Goal: Communication & Community: Answer question/provide support

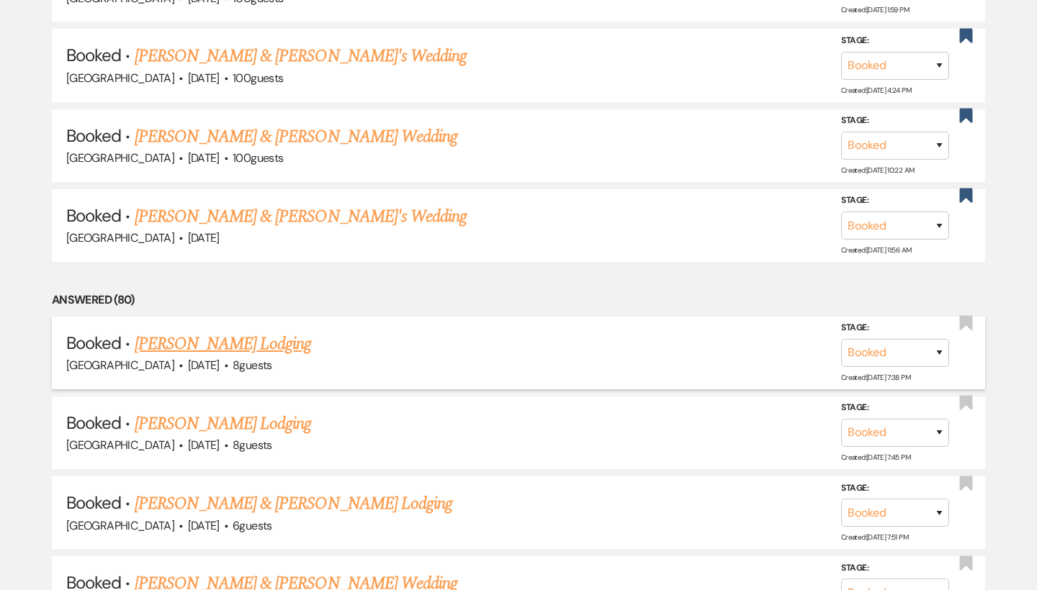
scroll to position [1855, 0]
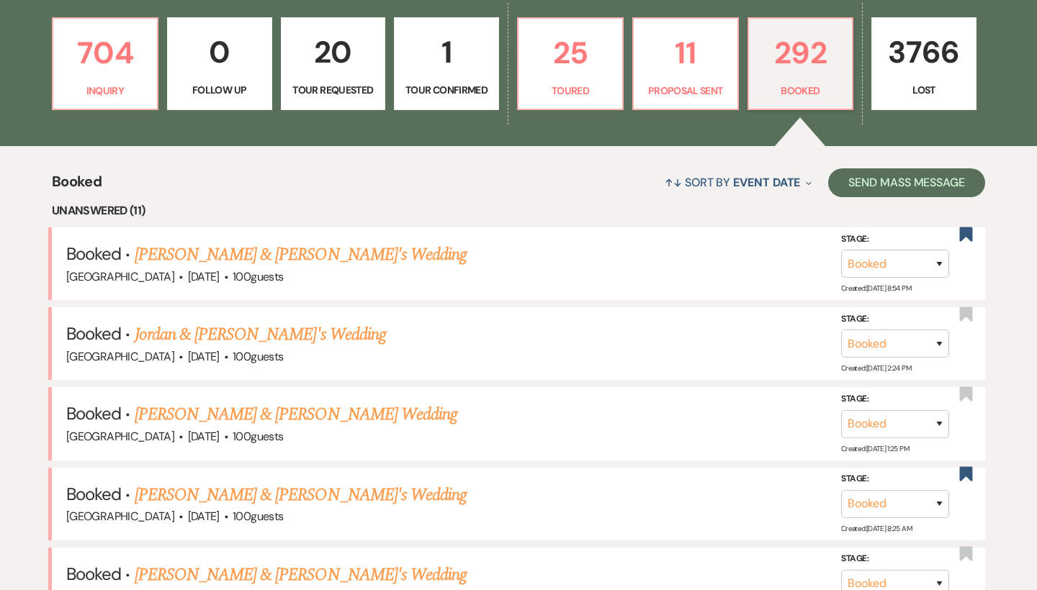
scroll to position [409, 0]
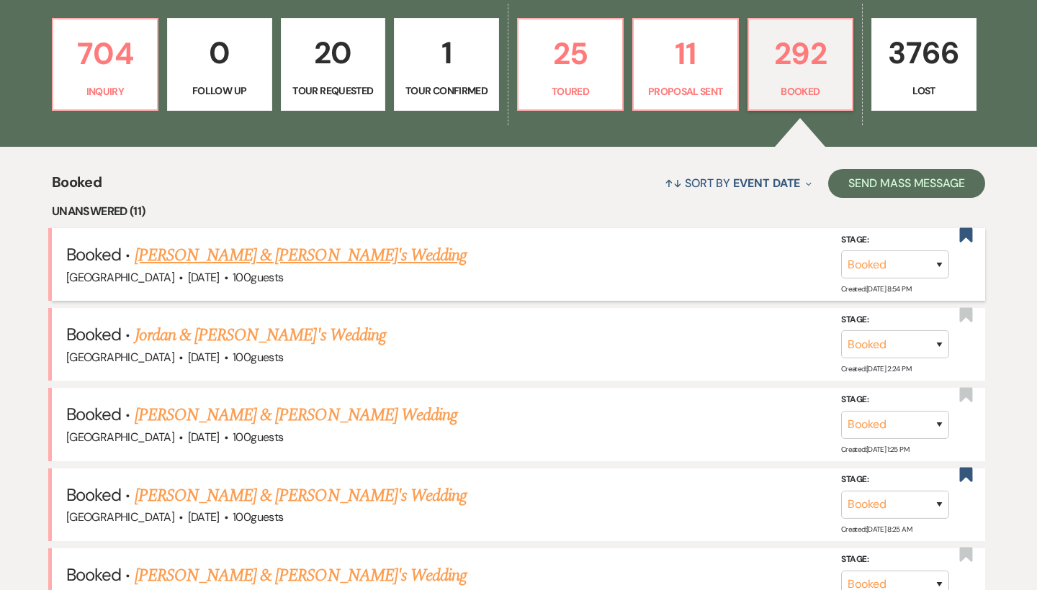
click at [287, 250] on link "[PERSON_NAME] & [PERSON_NAME]'s Wedding" at bounding box center [301, 256] width 333 height 26
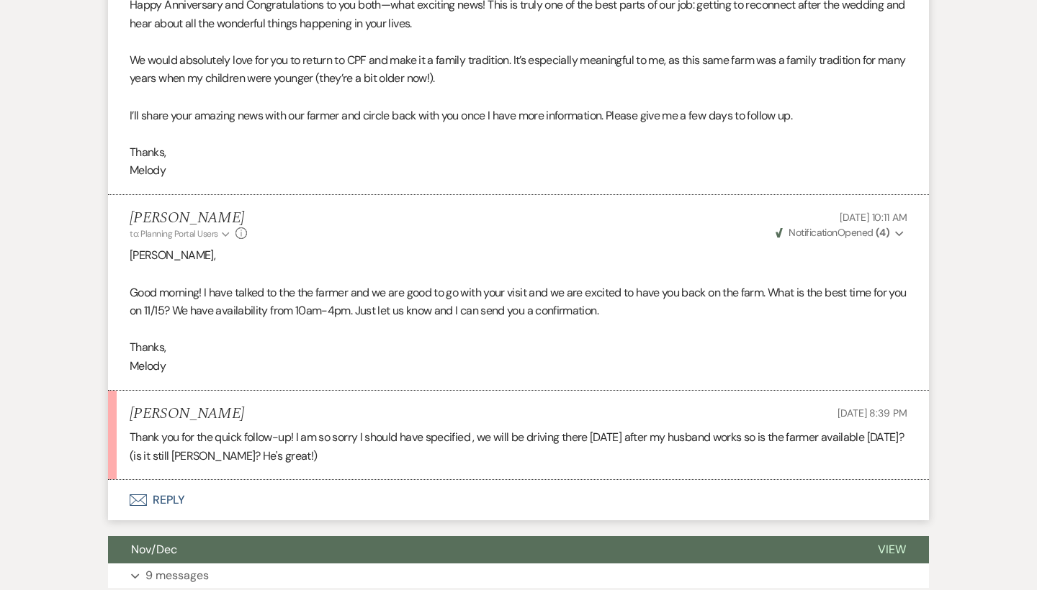
scroll to position [773, 0]
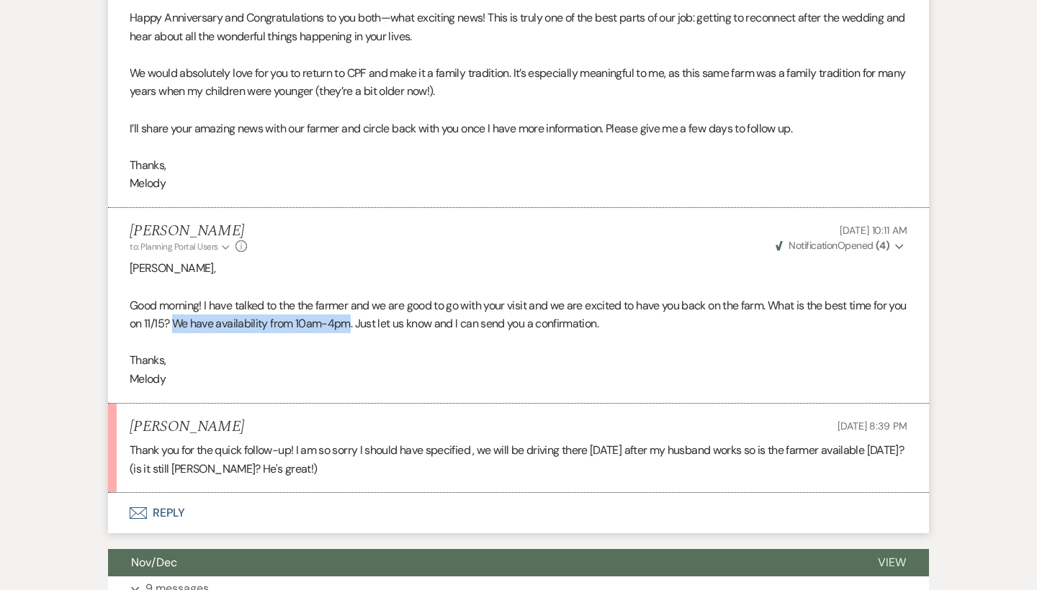
drag, startPoint x: 194, startPoint y: 310, endPoint x: 370, endPoint y: 315, distance: 176.5
click at [370, 315] on p "Good morning! I have talked to the the farmer and we are good to go with your v…" at bounding box center [519, 315] width 778 height 37
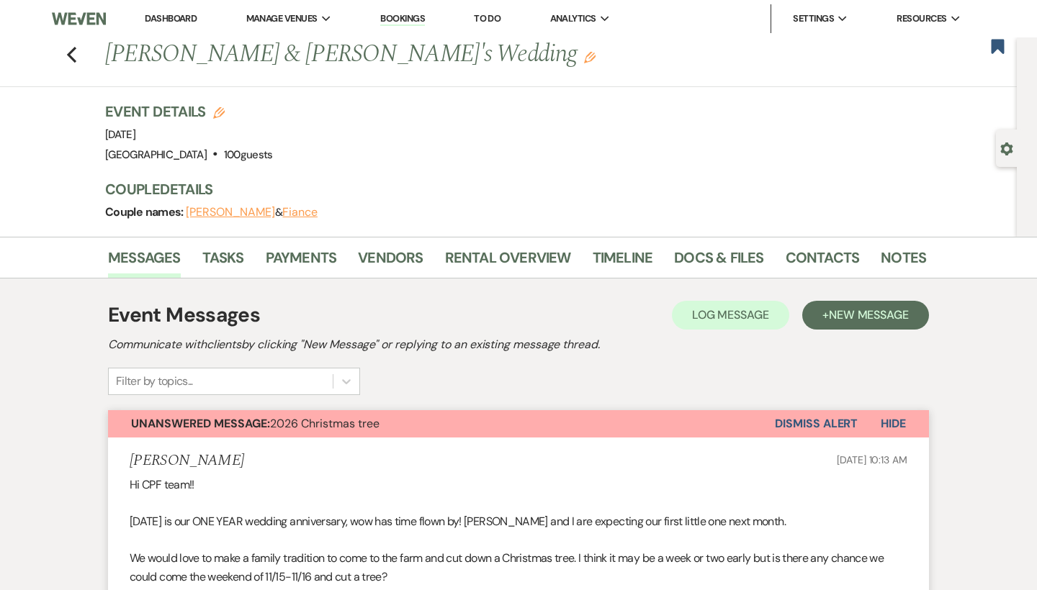
scroll to position [0, 0]
click at [836, 253] on link "Contacts" at bounding box center [823, 262] width 74 height 32
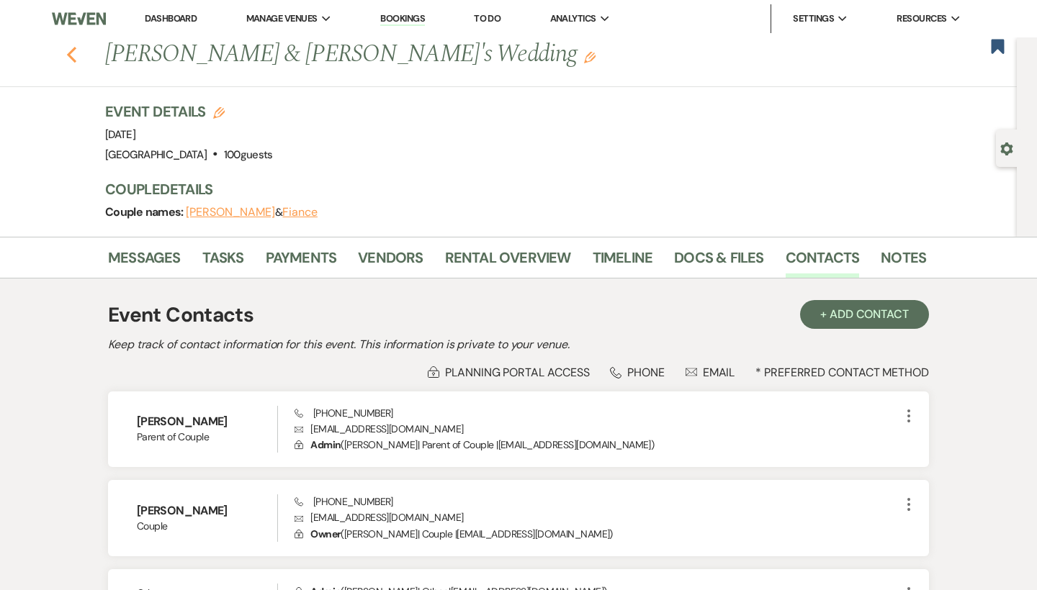
click at [73, 51] on use "button" at bounding box center [71, 55] width 9 height 16
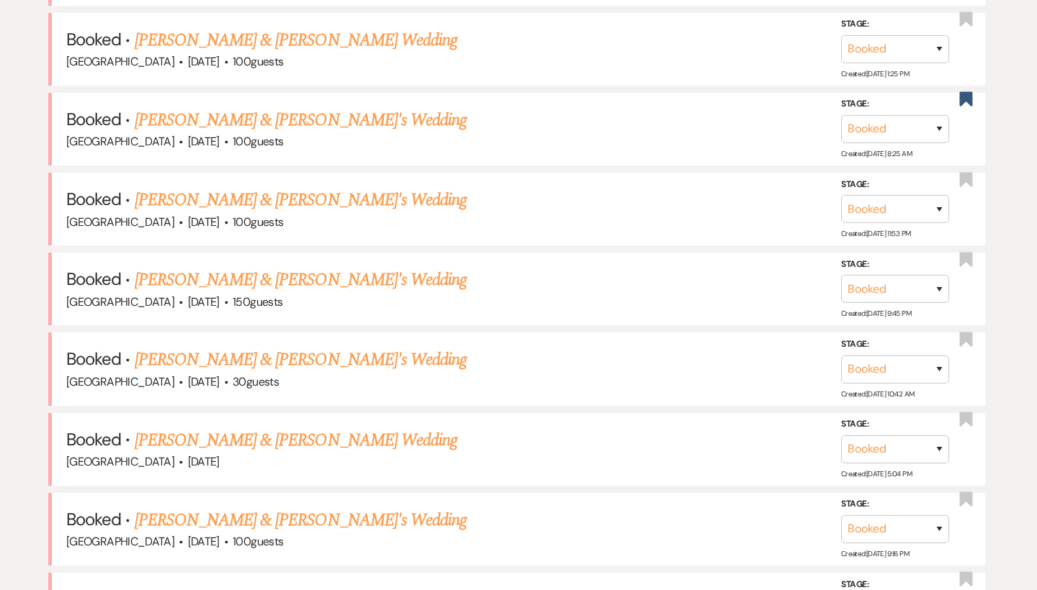
scroll to position [864, 0]
click at [312, 272] on link "[PERSON_NAME] & [PERSON_NAME]'s Wedding" at bounding box center [301, 281] width 333 height 26
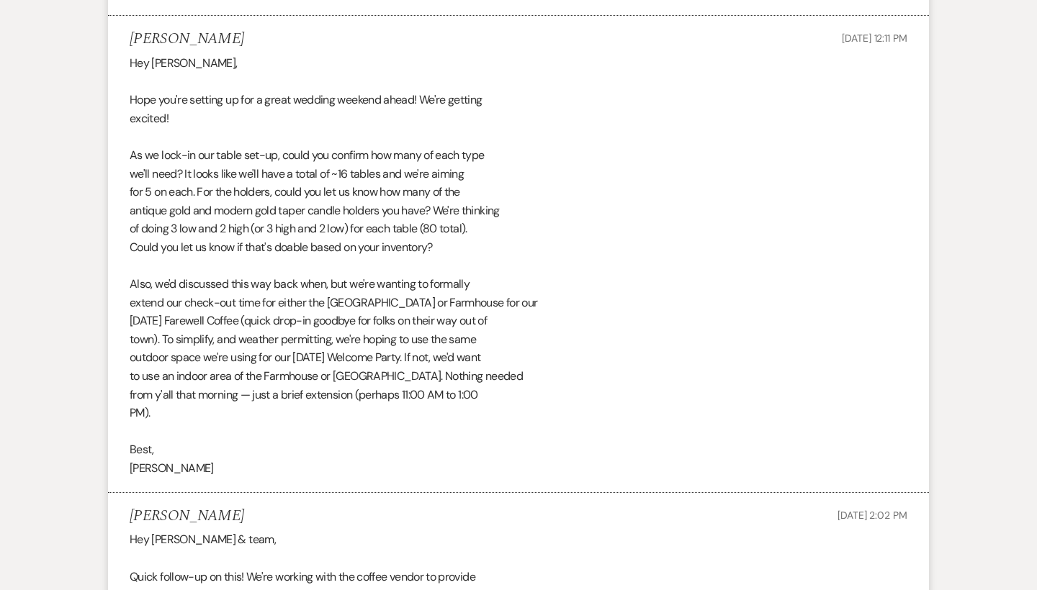
scroll to position [35601, 0]
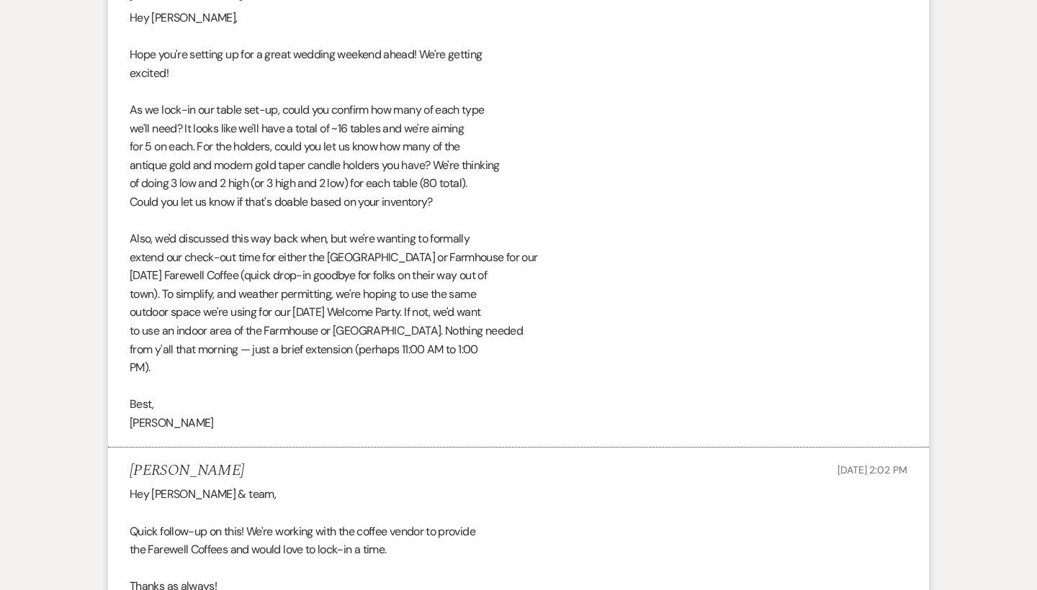
drag, startPoint x: 135, startPoint y: 369, endPoint x: 186, endPoint y: 408, distance: 63.7
drag, startPoint x: 123, startPoint y: 364, endPoint x: 179, endPoint y: 392, distance: 62.1
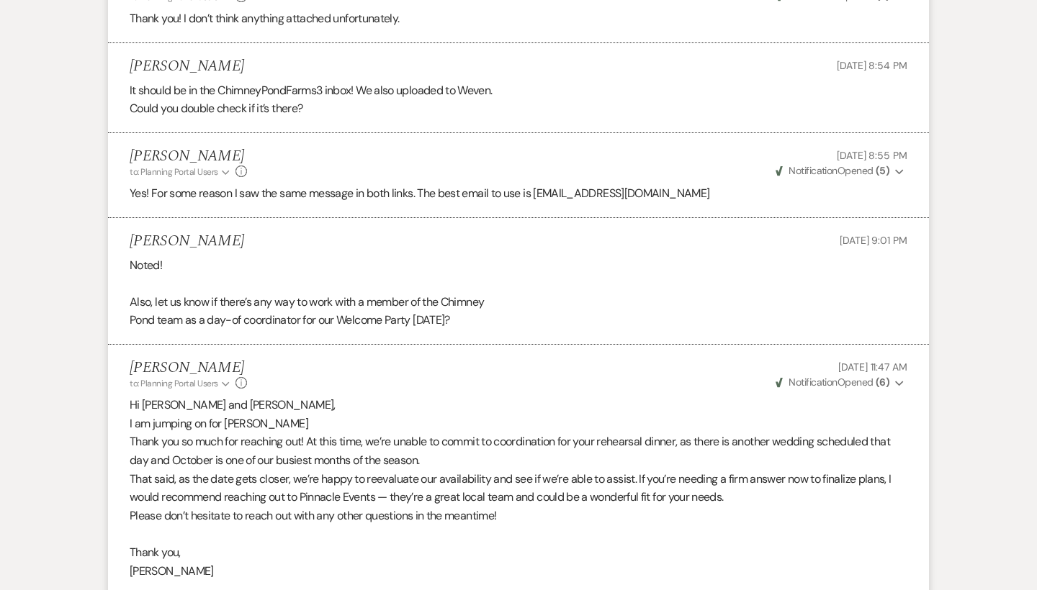
scroll to position [34976, 0]
drag, startPoint x: 461, startPoint y: 210, endPoint x: 99, endPoint y: 120, distance: 373.2
drag, startPoint x: 453, startPoint y: 376, endPoint x: 104, endPoint y: 123, distance: 430.5
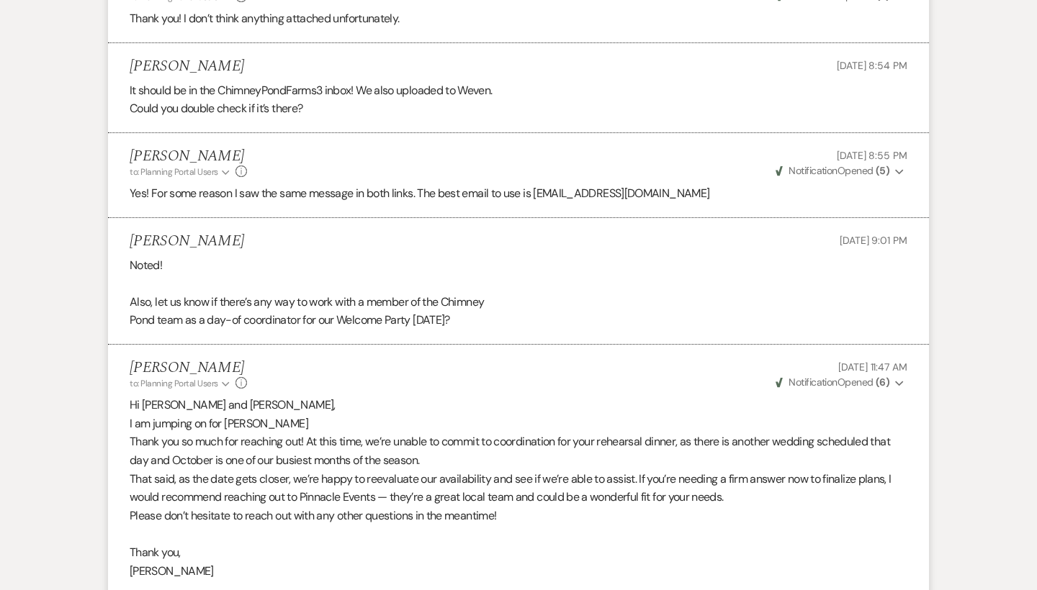
copy div "As we lock-in our table set-up, could you confirm how many of each type we'll n…"
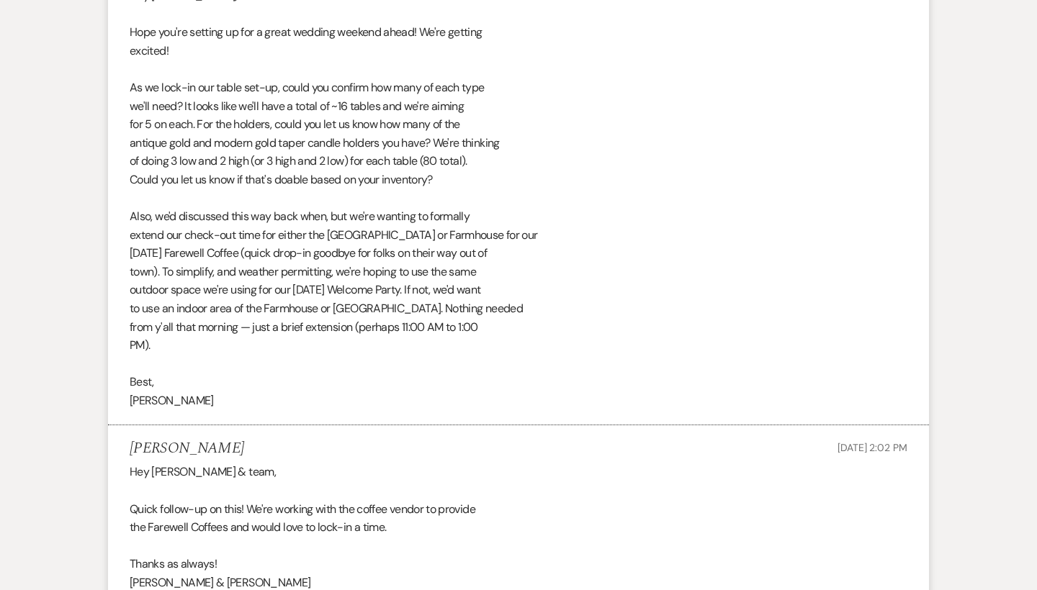
scroll to position [35628, 0]
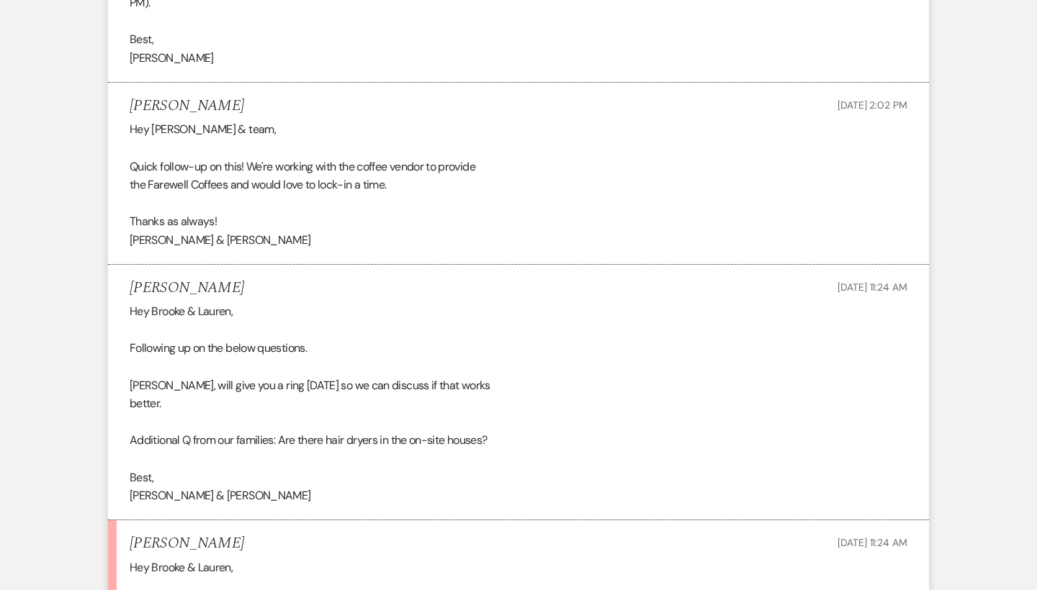
scroll to position [36020, 0]
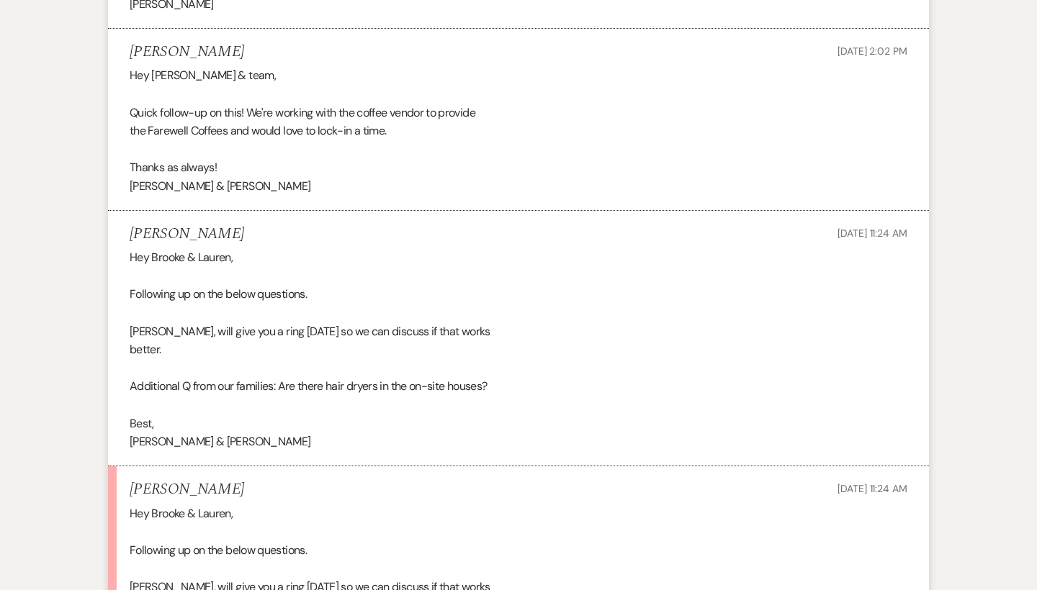
drag, startPoint x: 140, startPoint y: 418, endPoint x: 205, endPoint y: 424, distance: 65.8
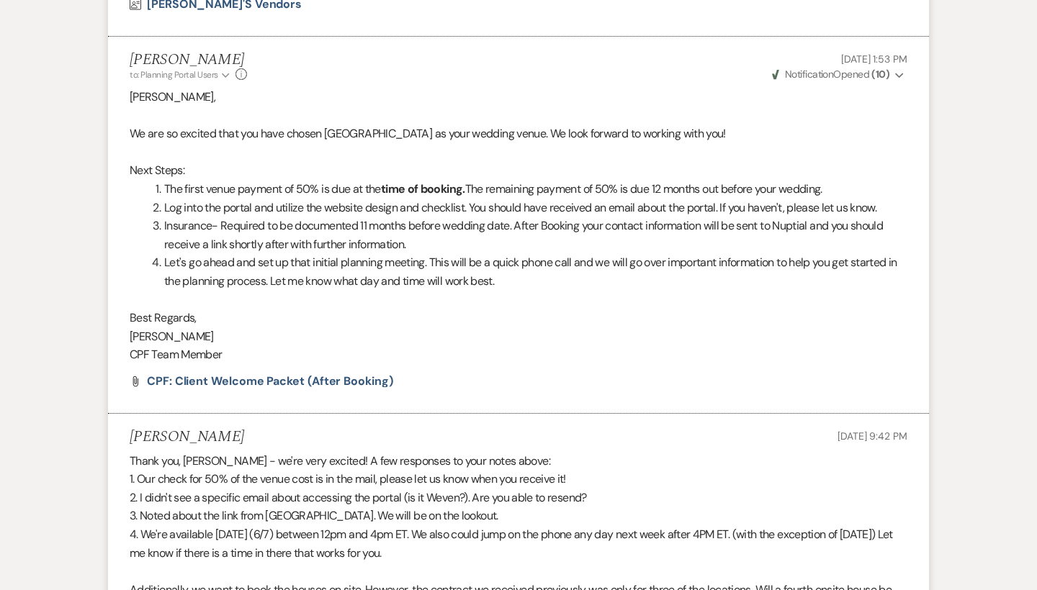
scroll to position [0, 0]
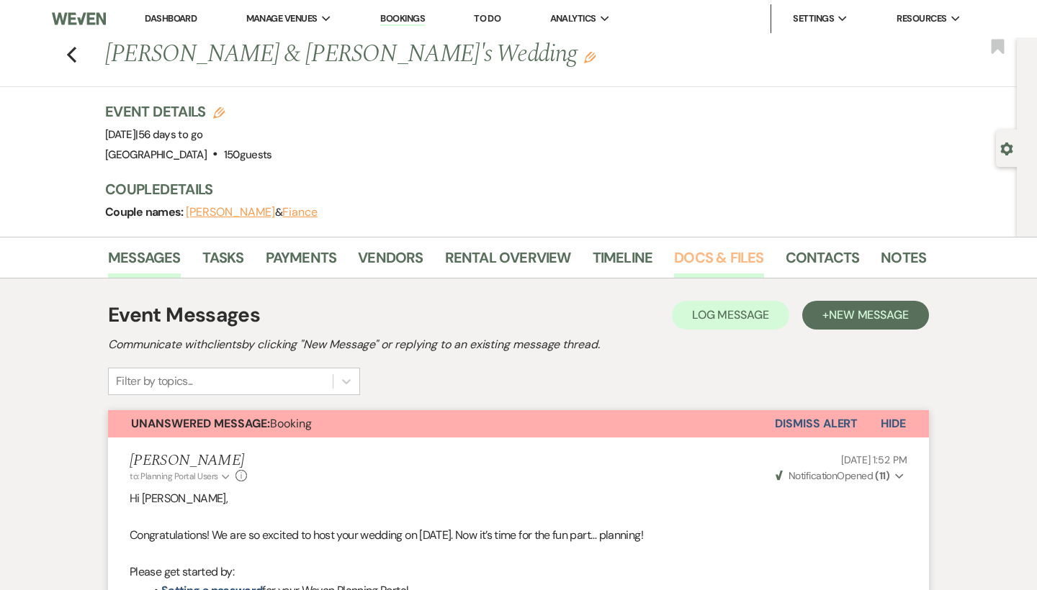
click at [721, 268] on link "Docs & Files" at bounding box center [718, 262] width 89 height 32
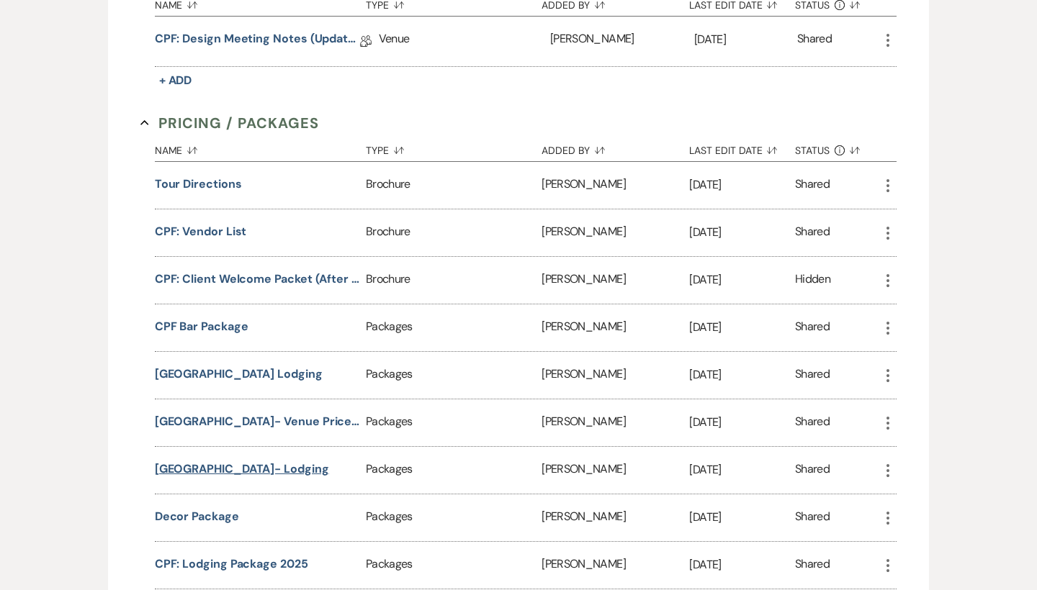
scroll to position [1321, 0]
click at [318, 32] on link "CPF: Design Meeting Notes (Updated: [DATE] )" at bounding box center [257, 41] width 205 height 22
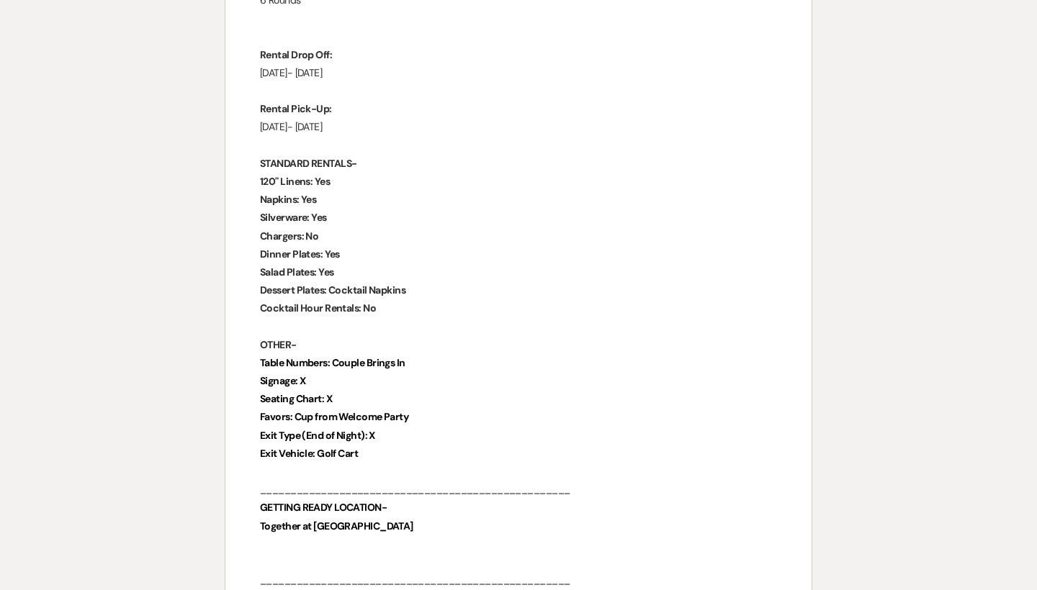
scroll to position [1983, 0]
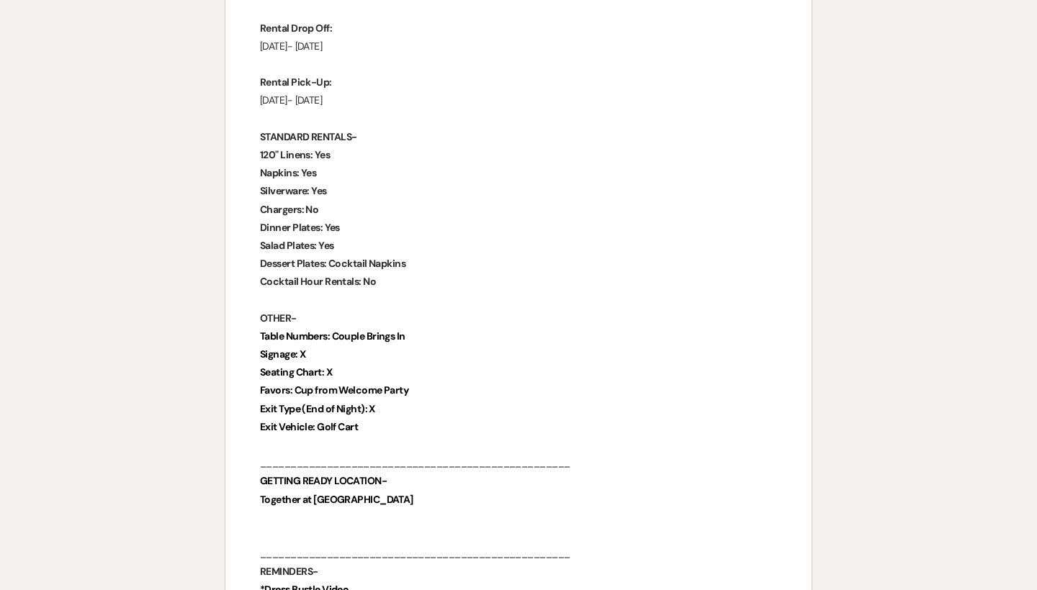
click at [312, 328] on p "Table Numbers: Couple Brings In" at bounding box center [518, 337] width 517 height 18
click at [312, 346] on p "Signage: X" at bounding box center [518, 355] width 517 height 18
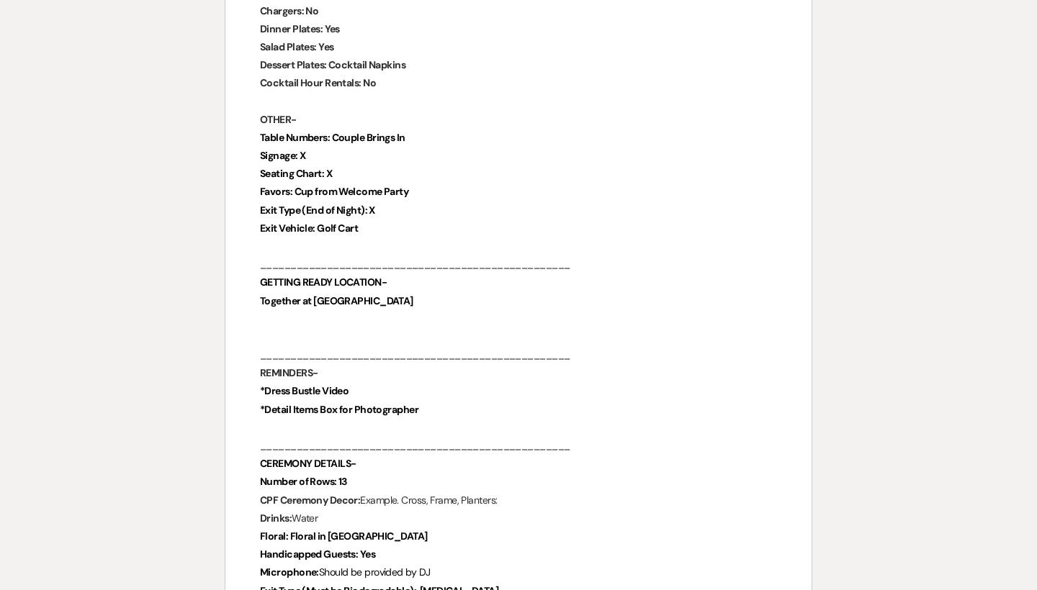
scroll to position [2187, 0]
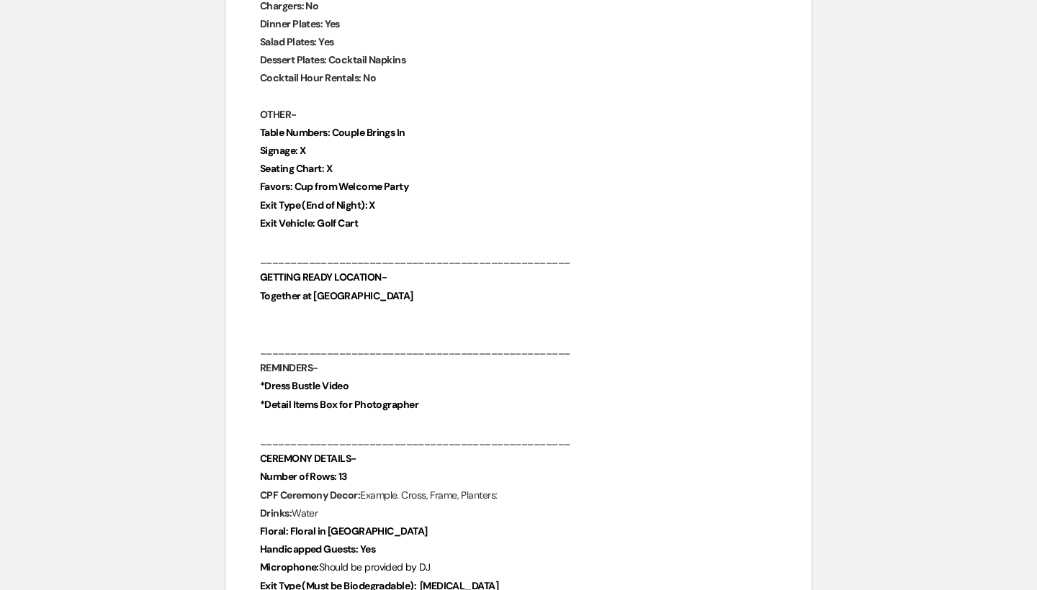
click at [316, 305] on p at bounding box center [518, 314] width 517 height 18
drag, startPoint x: 256, startPoint y: 269, endPoint x: 392, endPoint y: 269, distance: 136.1
click at [392, 269] on div "Chimney Pond Farm Wedding Day Details Wedding Date: [DATE] Groom and Groom: [PE…" at bounding box center [518, 242] width 586 height 4470
click at [392, 287] on p "Together at [GEOGRAPHIC_DATA]" at bounding box center [518, 296] width 517 height 18
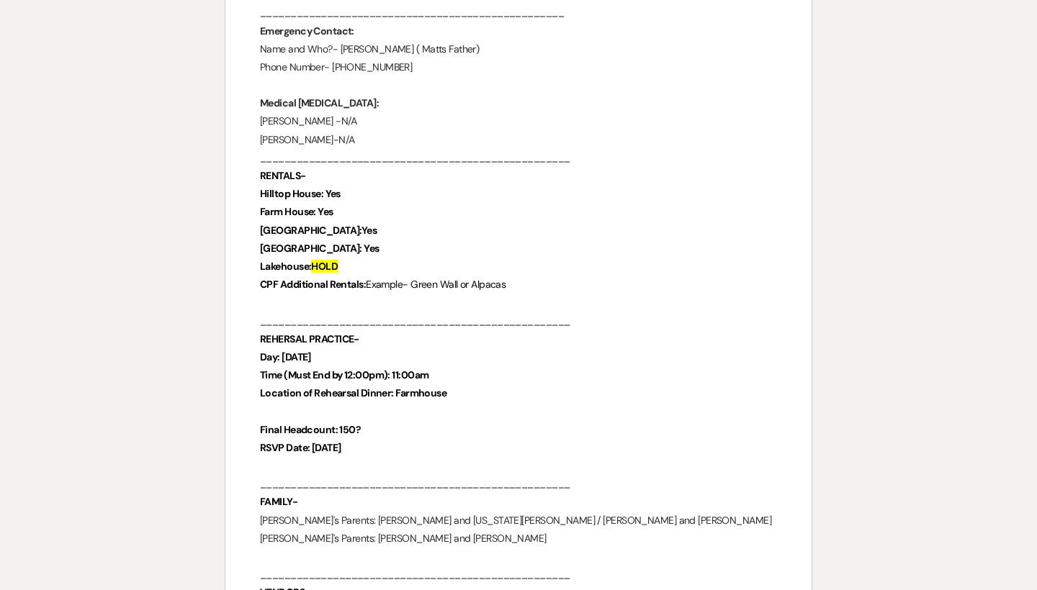
scroll to position [408, 0]
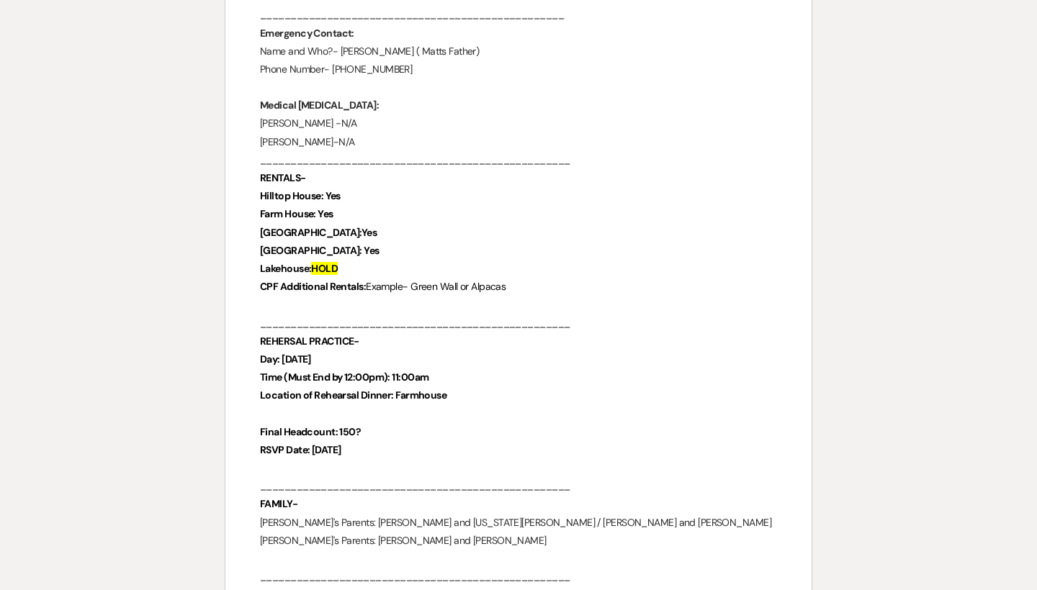
drag, startPoint x: 341, startPoint y: 427, endPoint x: 366, endPoint y: 427, distance: 25.2
click at [366, 427] on p "Final Headcount: 150?" at bounding box center [518, 432] width 517 height 18
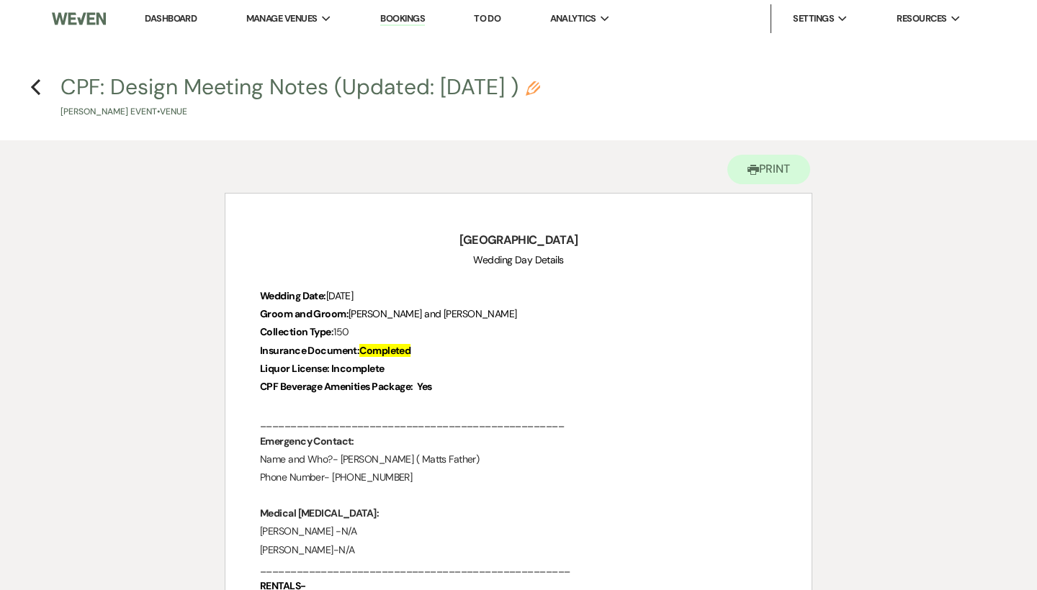
scroll to position [0, 0]
click at [32, 88] on use "button" at bounding box center [35, 87] width 9 height 16
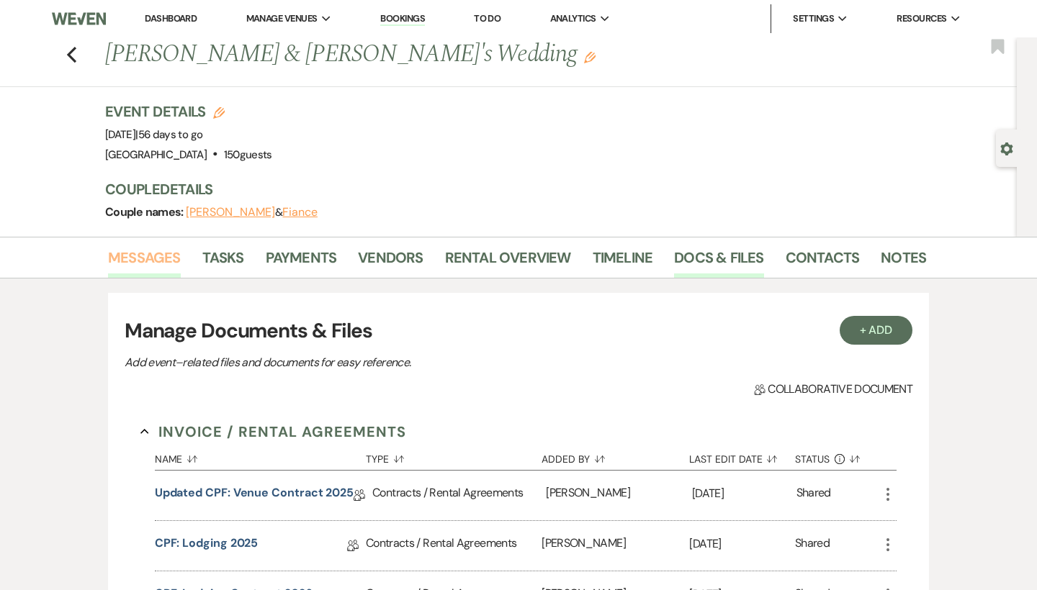
click at [162, 260] on link "Messages" at bounding box center [144, 262] width 73 height 32
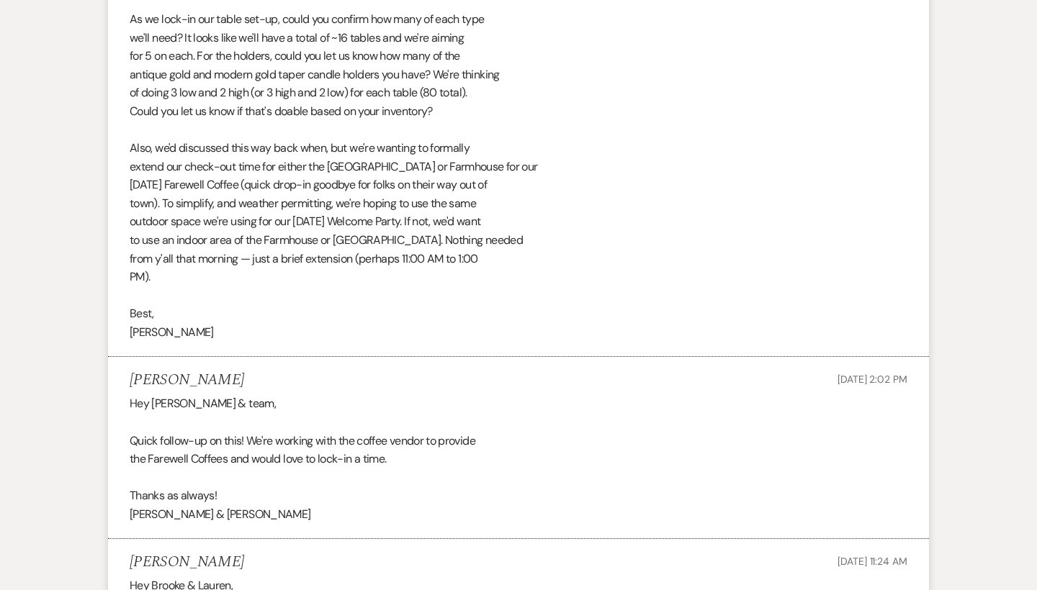
scroll to position [36102, 0]
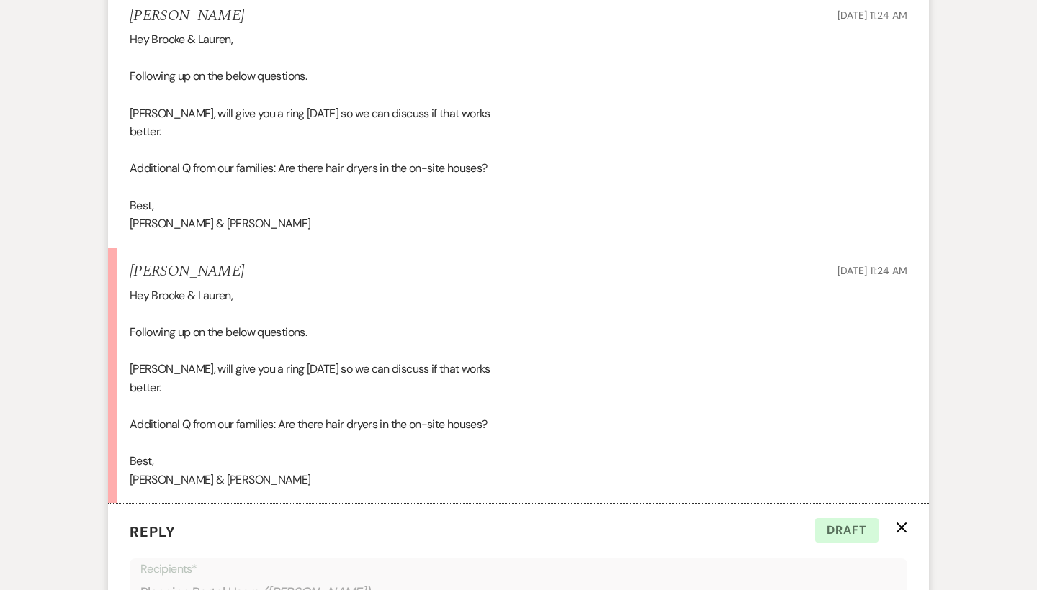
scroll to position [36239, 0]
drag, startPoint x: 138, startPoint y: 216, endPoint x: 249, endPoint y: 236, distance: 113.4
drag, startPoint x: 397, startPoint y: 236, endPoint x: 137, endPoint y: 222, distance: 260.3
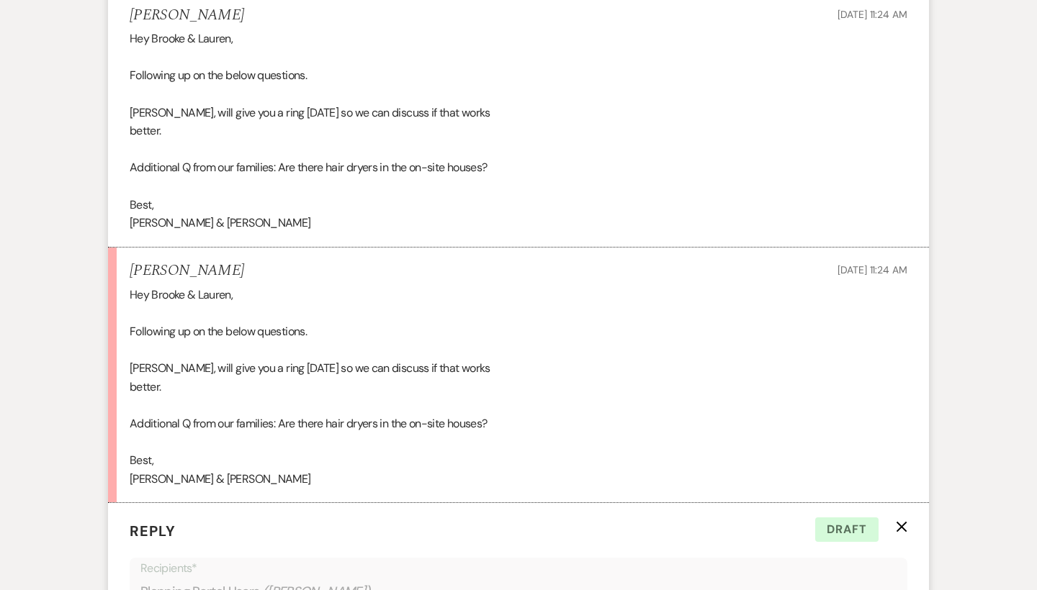
copy div "antique gold and modern gold taper candle holders you have? We're thinking of d…"
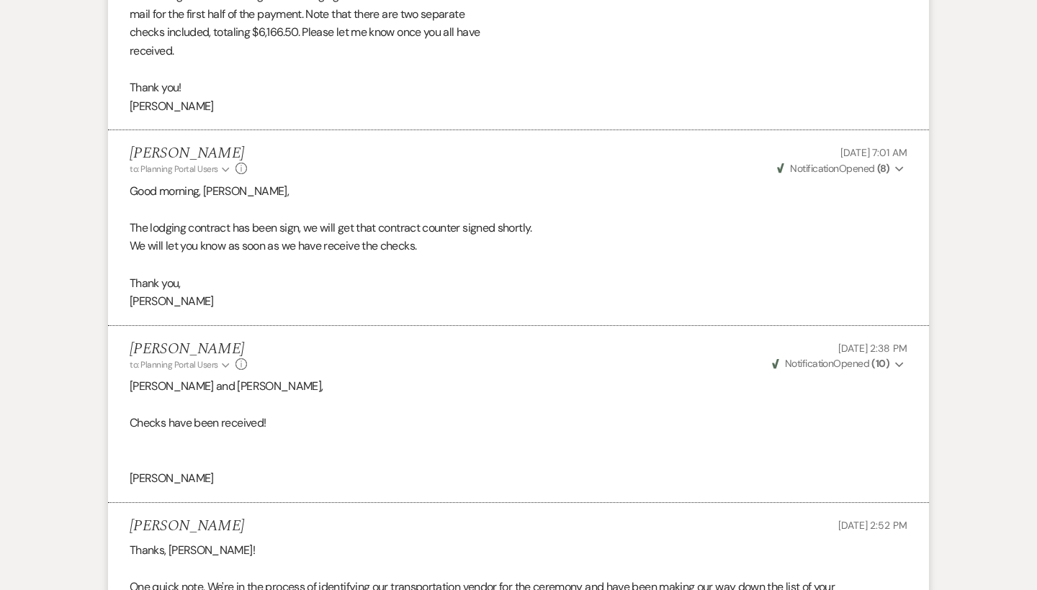
scroll to position [0, 0]
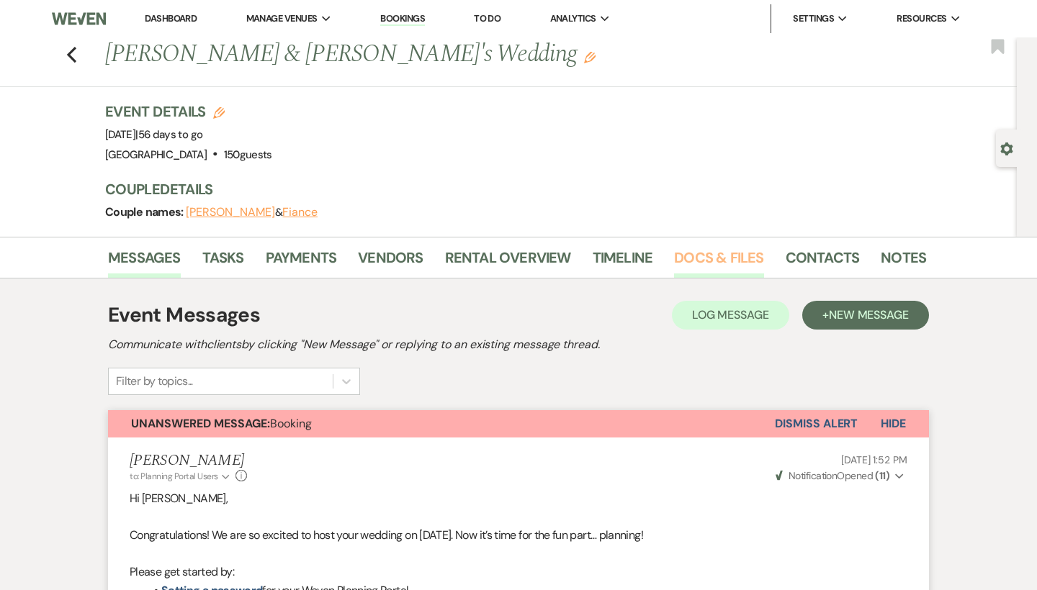
click at [732, 257] on link "Docs & Files" at bounding box center [718, 262] width 89 height 32
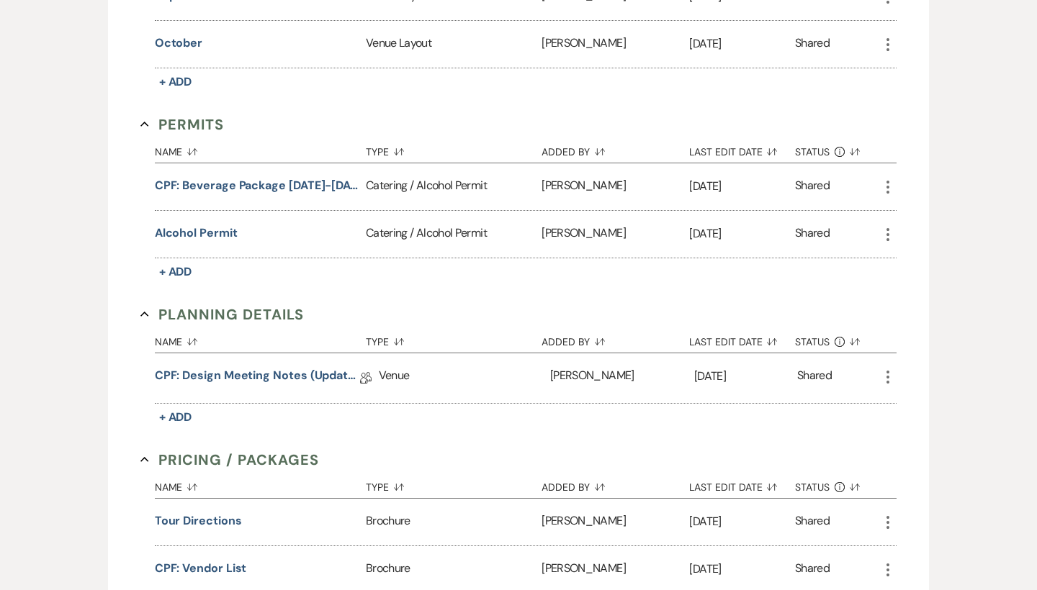
scroll to position [1007, 0]
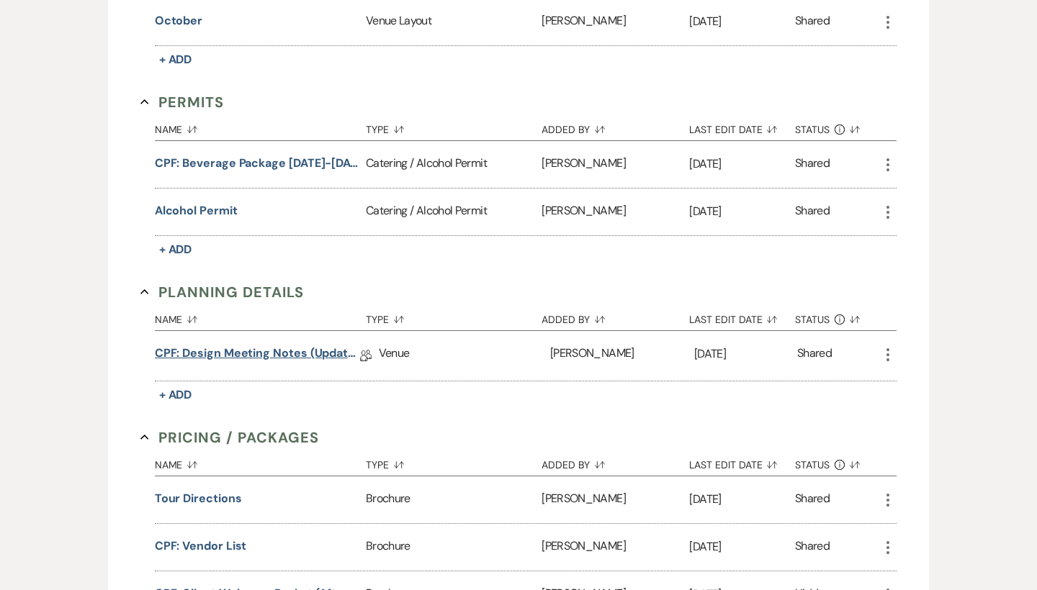
click at [322, 354] on link "CPF: Design Meeting Notes (Updated: [DATE] )" at bounding box center [257, 356] width 205 height 22
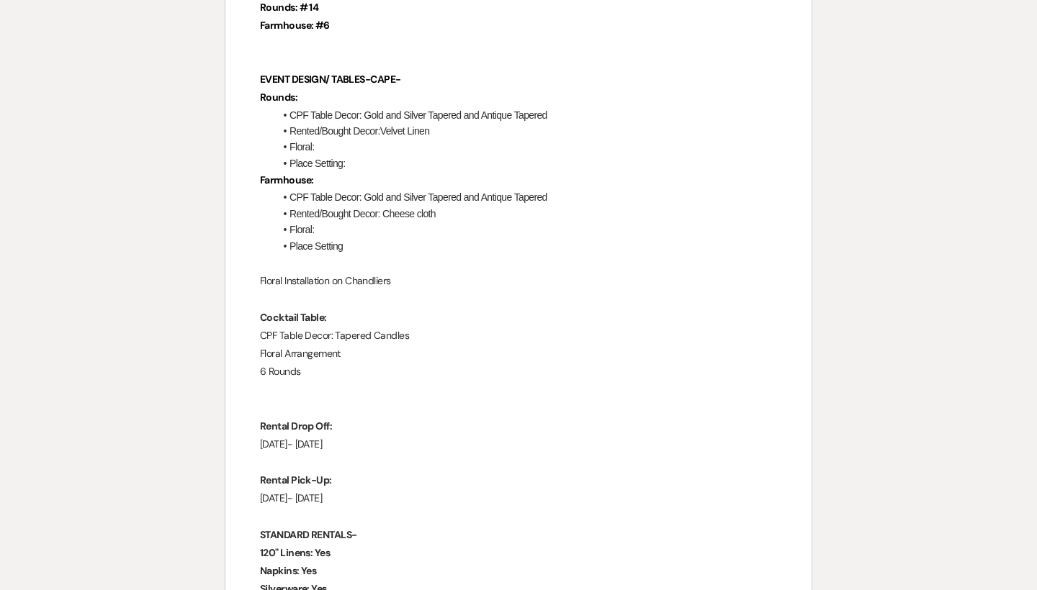
scroll to position [1585, 0]
click at [589, 189] on li "CPF Table Decor: Gold and Silver Tapered and Antique Tapered" at bounding box center [525, 197] width 503 height 16
click at [436, 271] on p "Floral Installation on Chandliers" at bounding box center [518, 280] width 517 height 18
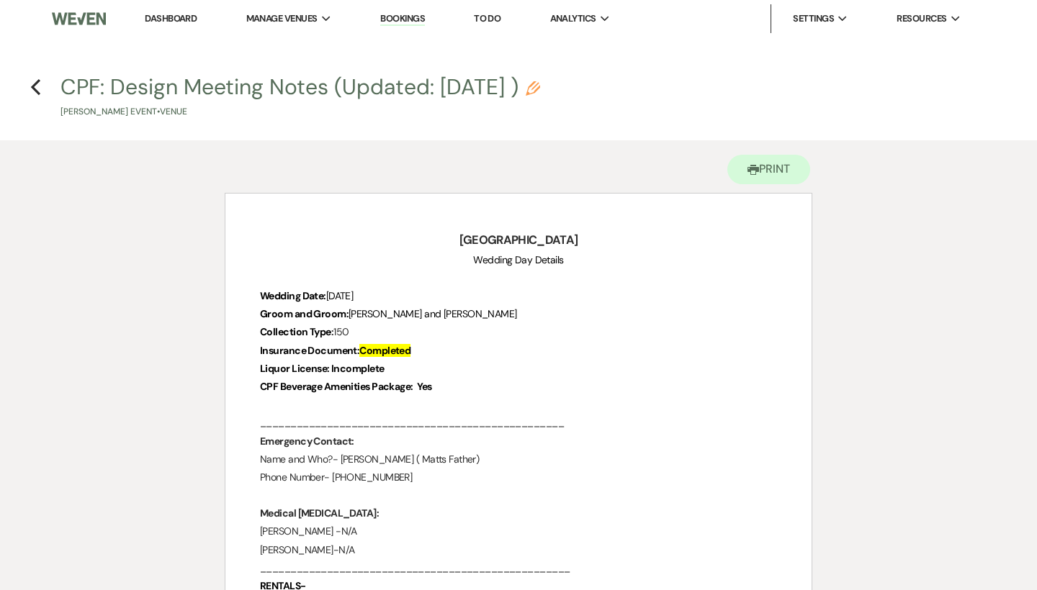
scroll to position [0, 0]
click at [540, 84] on icon "Pencil" at bounding box center [533, 88] width 14 height 14
select select "60"
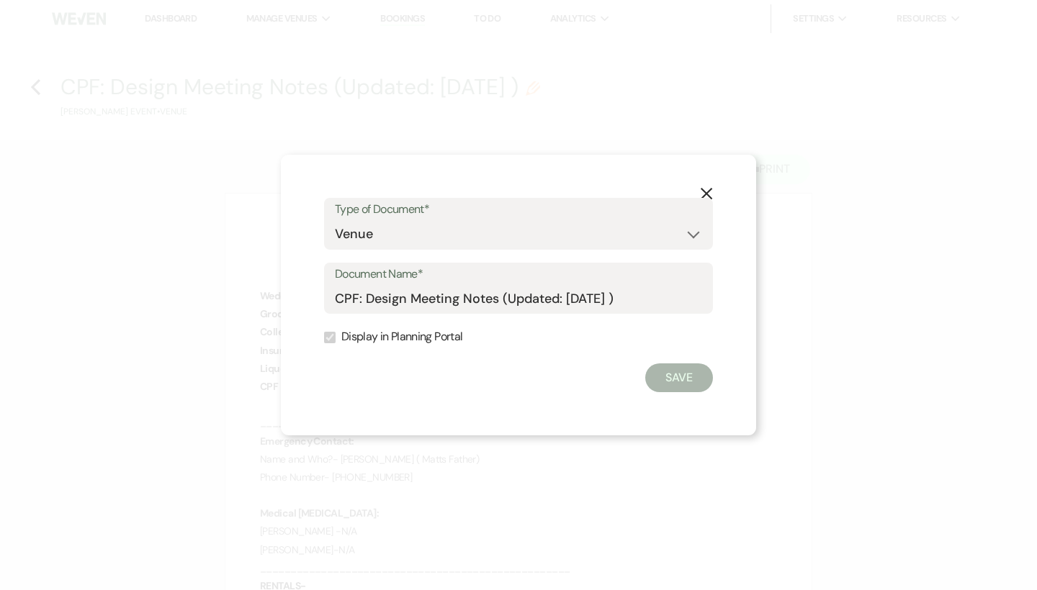
click at [416, 339] on label "Display in Planning Portal" at bounding box center [518, 337] width 389 height 21
click at [681, 286] on input "CPF: Design Meeting Notes (Updated: [DATE] )" at bounding box center [518, 298] width 367 height 28
drag, startPoint x: 660, startPoint y: 301, endPoint x: 577, endPoint y: 301, distance: 83.5
click at [577, 301] on input "CPF: Design Meeting Notes (Updated: [DATE] )" at bounding box center [518, 298] width 367 height 28
type input "CPF: Design Meeting Notes (Updated: [DATE] )"
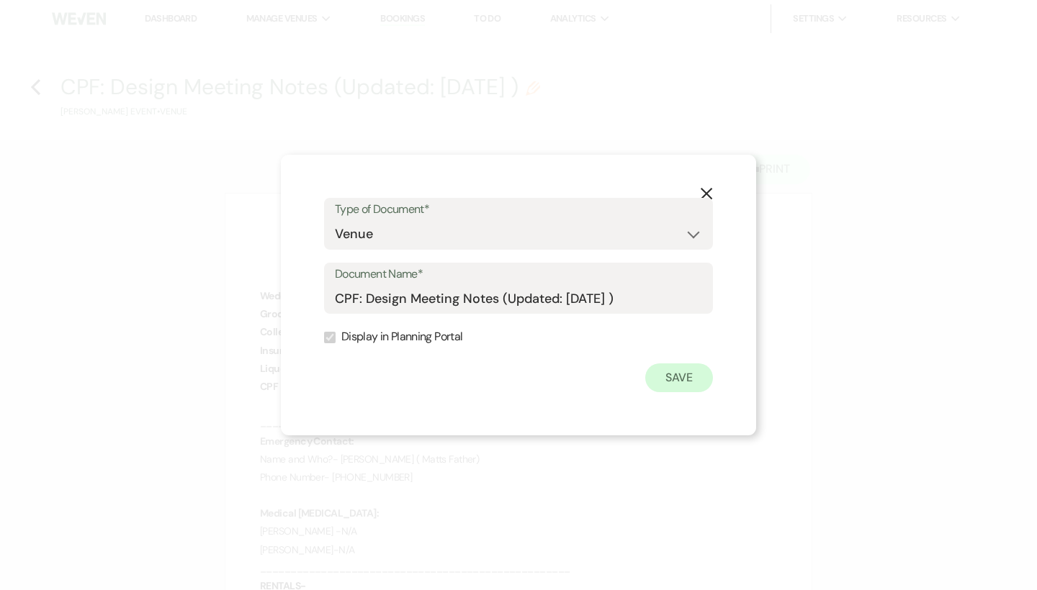
click at [672, 380] on button "Save" at bounding box center [679, 378] width 68 height 29
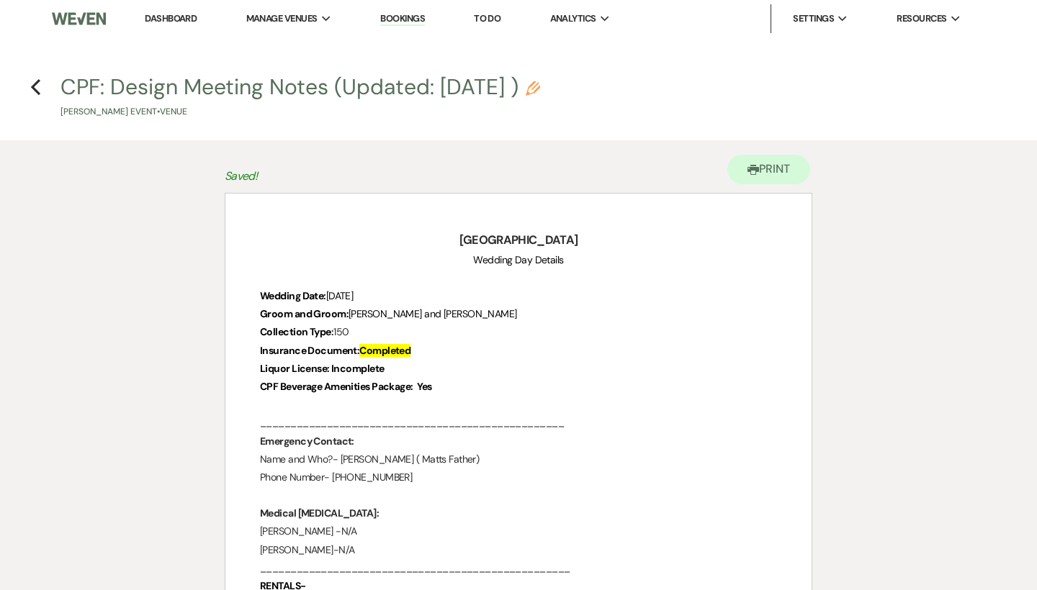
click at [666, 382] on p "CPF Beverage Amenities Package: Yes" at bounding box center [518, 387] width 517 height 18
click at [33, 86] on use "button" at bounding box center [35, 87] width 9 height 16
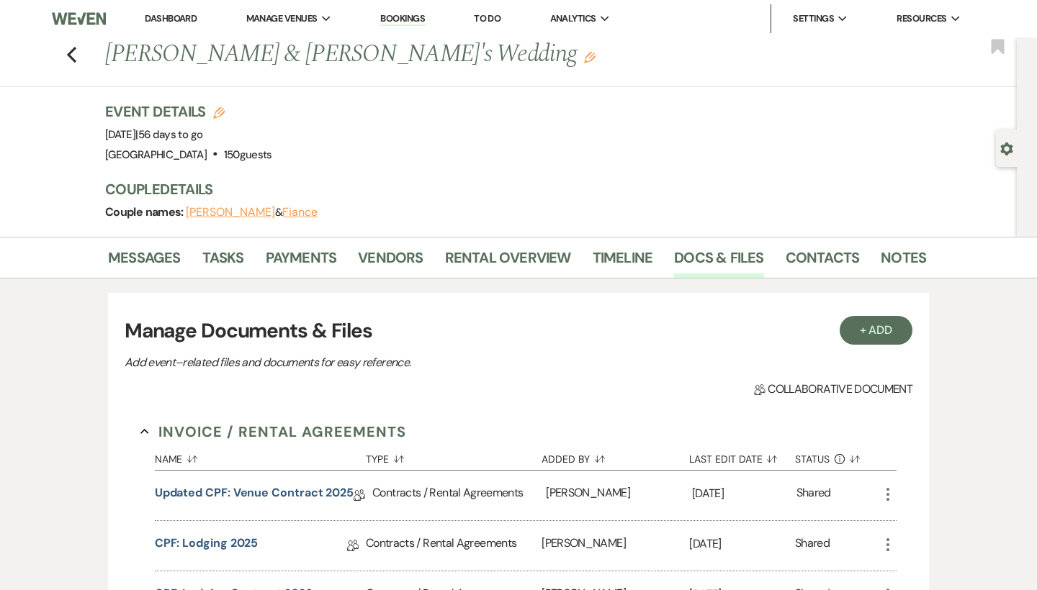
scroll to position [1007, 0]
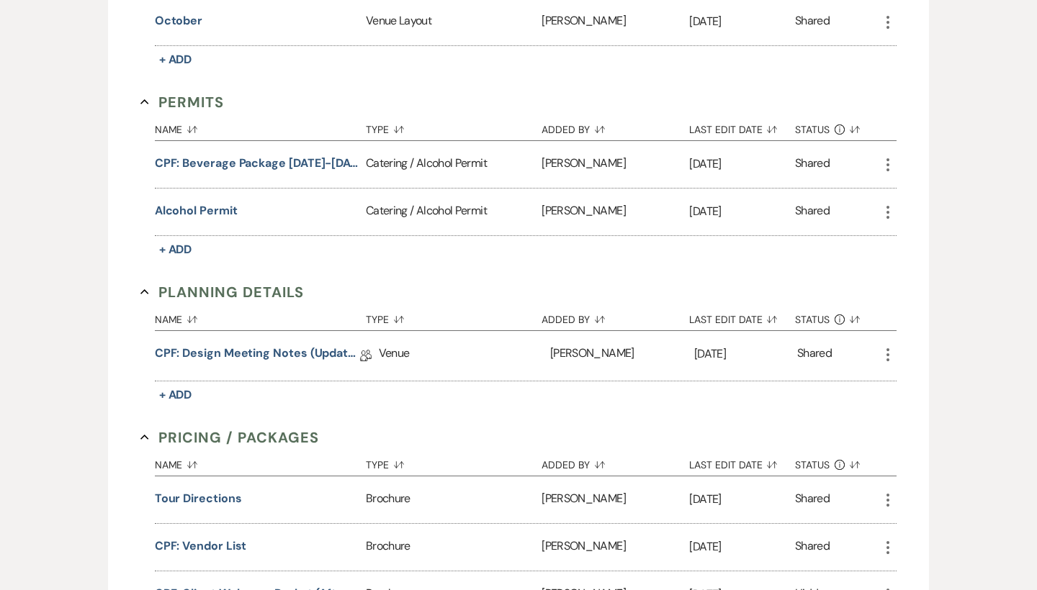
click at [888, 355] on use "button" at bounding box center [887, 354] width 3 height 13
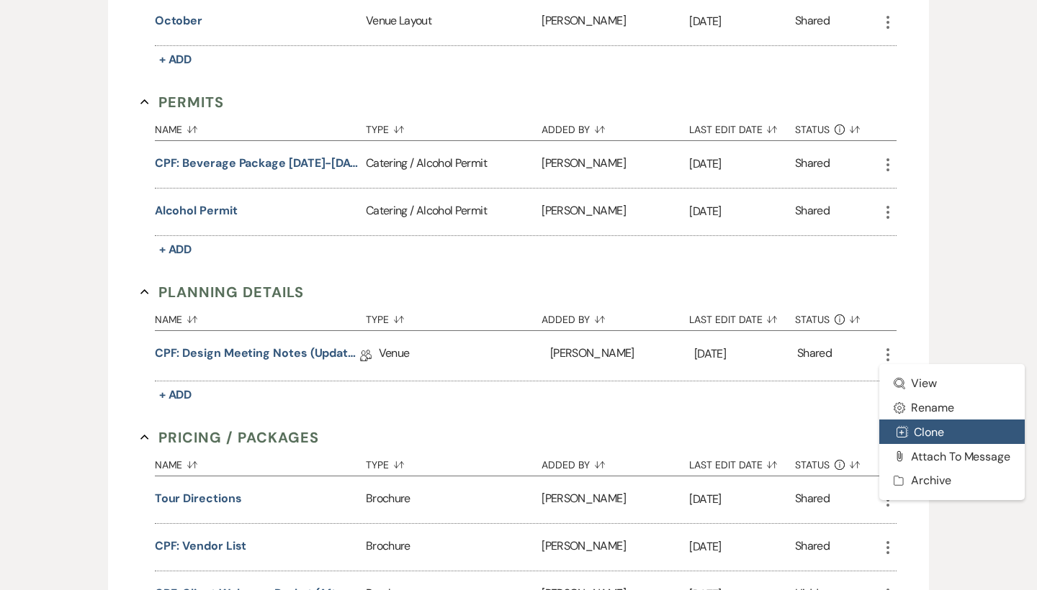
click at [935, 431] on button "Duplicate Clone" at bounding box center [951, 432] width 145 height 24
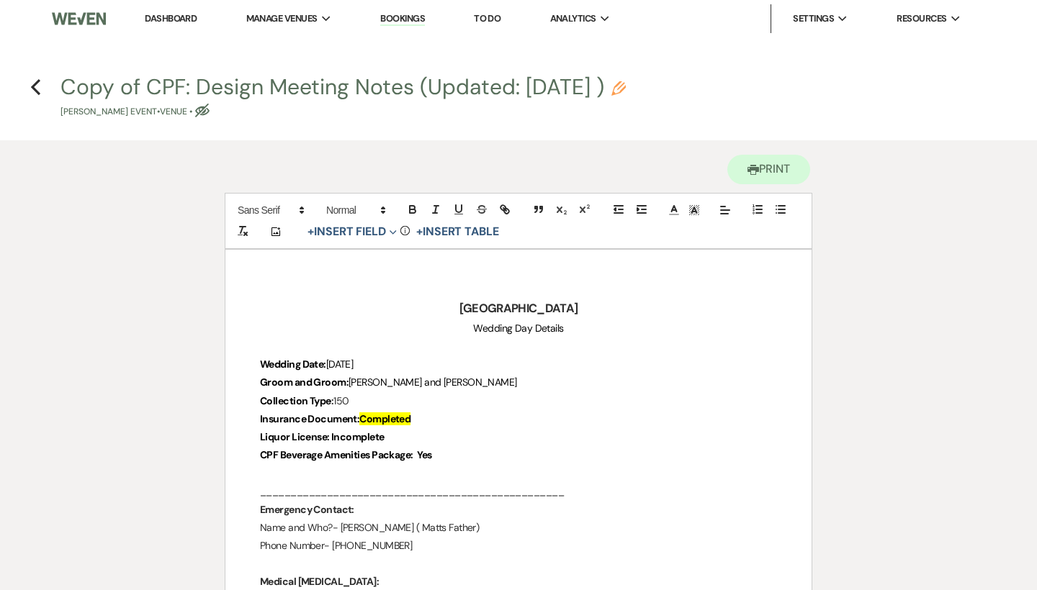
click at [626, 82] on icon "Pencil" at bounding box center [618, 88] width 14 height 14
select select "60"
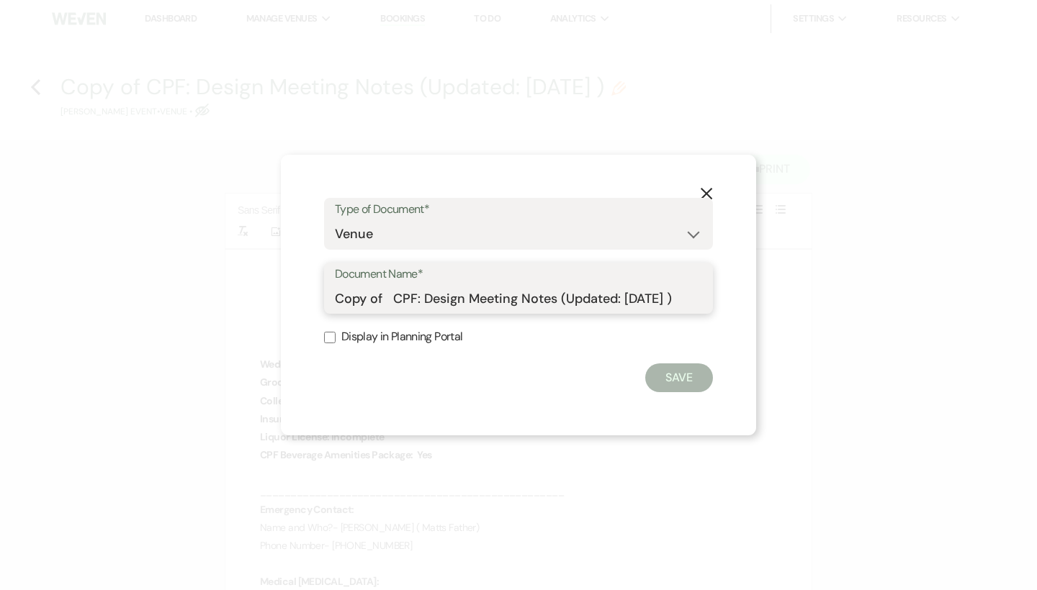
drag, startPoint x: 389, startPoint y: 302, endPoint x: 310, endPoint y: 298, distance: 79.3
click at [310, 298] on div "X Type of Document* Special Event Insurance Vendor Certificate of Insurance Con…" at bounding box center [518, 296] width 475 height 282
type input "REVISED CPF: Design Meeting Notes (Updated: [DATE] )"
click at [668, 374] on button "Save" at bounding box center [679, 378] width 68 height 29
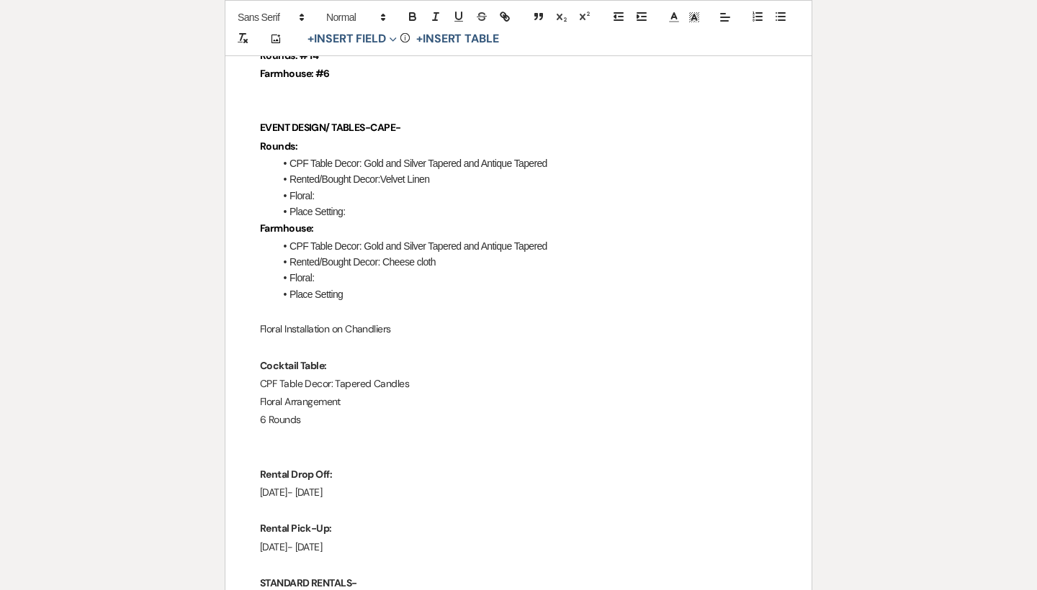
scroll to position [1590, 0]
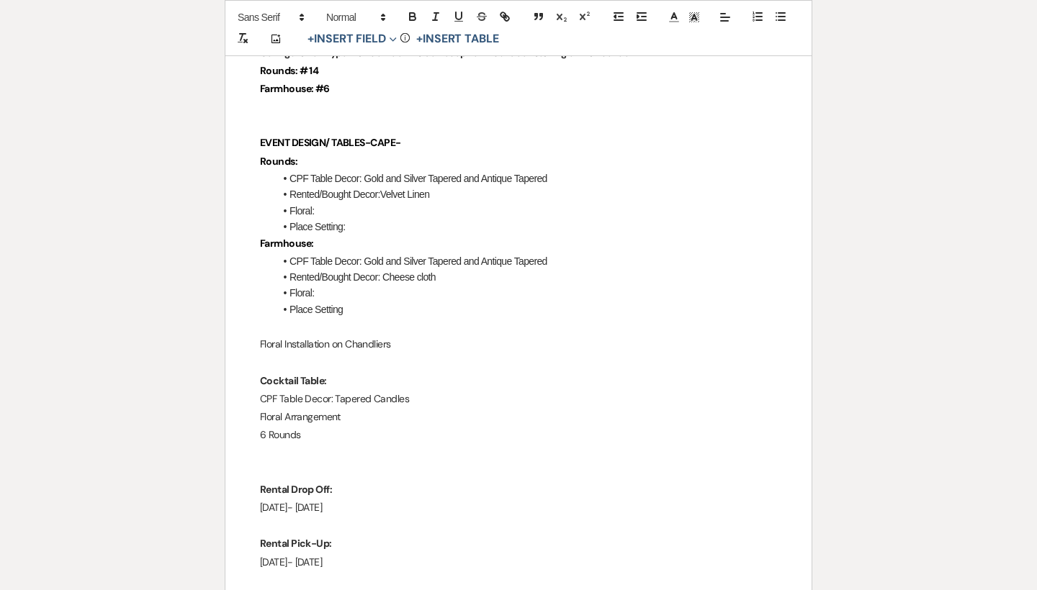
click at [423, 318] on p at bounding box center [518, 327] width 517 height 18
click at [426, 354] on p at bounding box center [518, 363] width 517 height 18
click at [422, 337] on p "Floral Installation on Chandliers" at bounding box center [518, 345] width 517 height 18
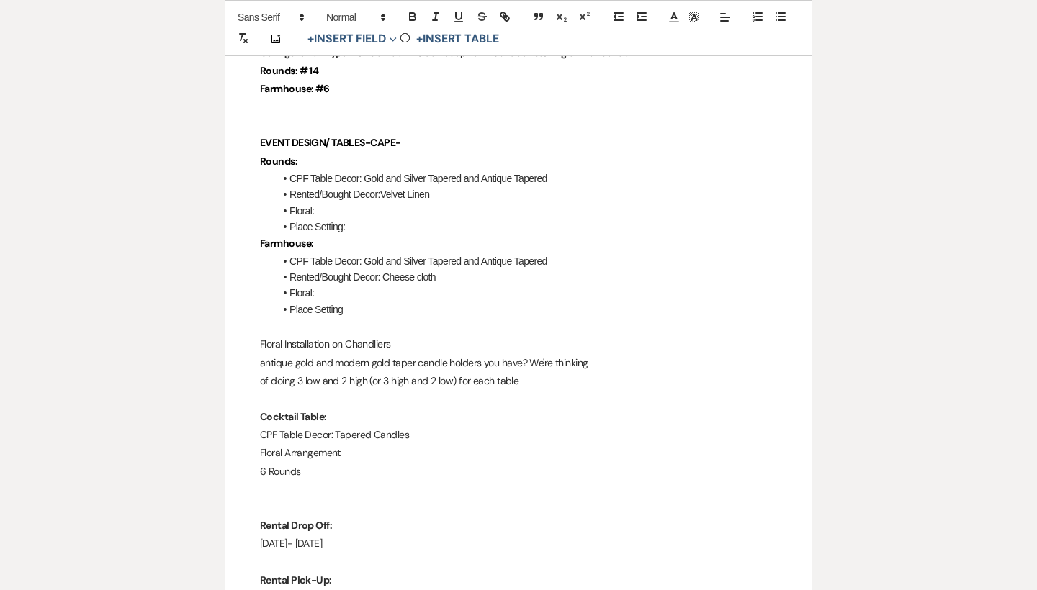
click at [265, 354] on p "antique gold and modern gold taper candle holders you have? We're thinking" at bounding box center [518, 363] width 517 height 18
click at [560, 408] on p "Cocktail Table:" at bounding box center [518, 417] width 517 height 18
click at [567, 354] on p "Antique gold and modern gold taper candle holders you have? We're thinking" at bounding box center [518, 363] width 517 height 18
click at [566, 390] on p at bounding box center [518, 399] width 517 height 18
click at [547, 372] on p "of doing 3 low and 2 high (or 3 high and 2 low) for each table" at bounding box center [518, 381] width 517 height 18
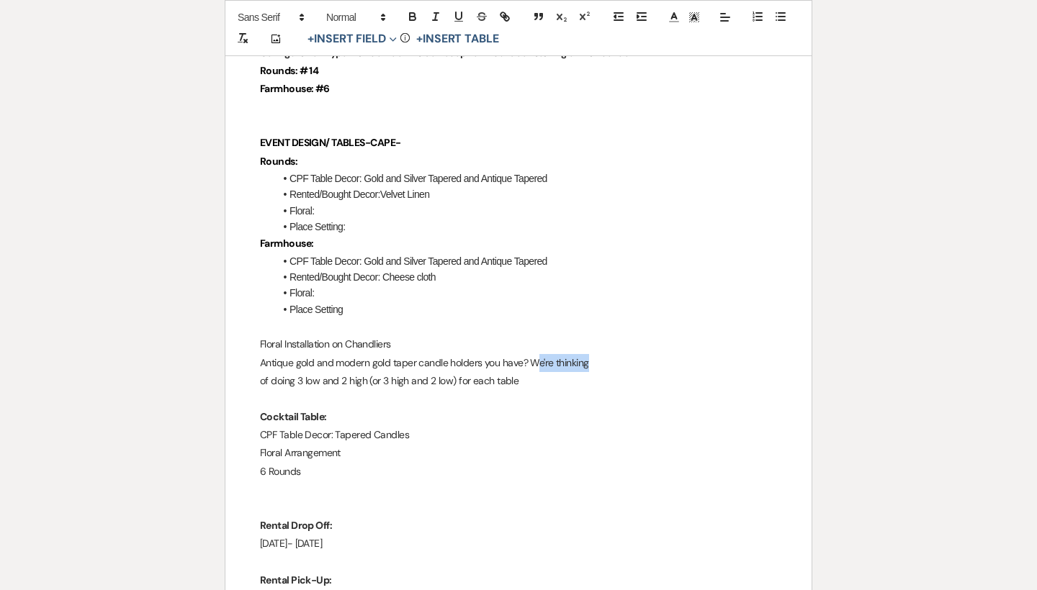
drag, startPoint x: 600, startPoint y: 345, endPoint x: 535, endPoint y: 345, distance: 64.8
click at [535, 354] on p "Antique gold and modern gold taper candle holders you have? We're thinking" at bounding box center [518, 363] width 517 height 18
drag, startPoint x: 293, startPoint y: 366, endPoint x: 531, endPoint y: 344, distance: 238.7
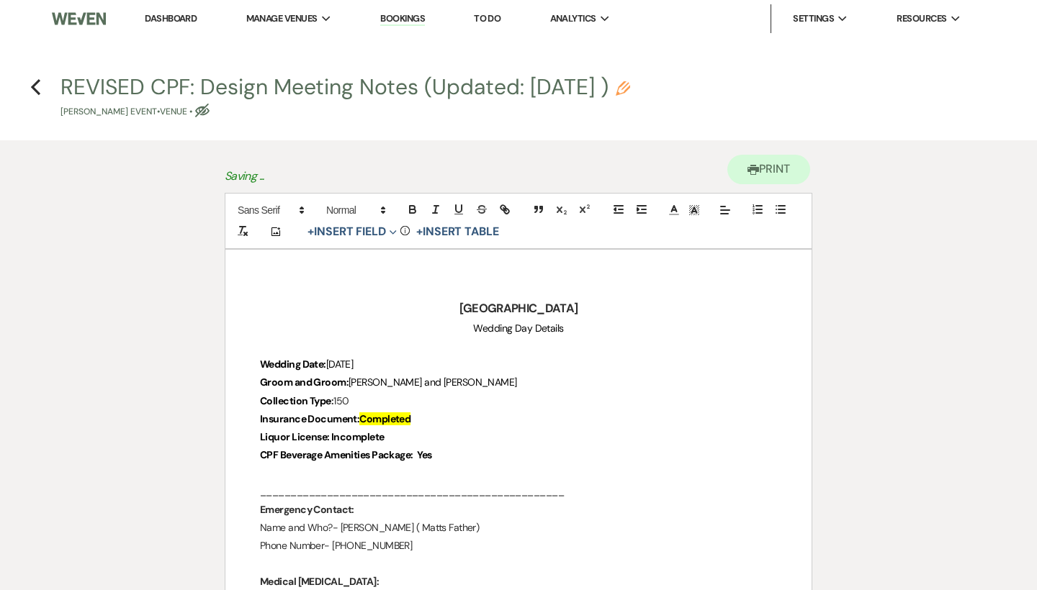
scroll to position [0, 0]
click at [168, 18] on link "Dashboard" at bounding box center [171, 18] width 52 height 12
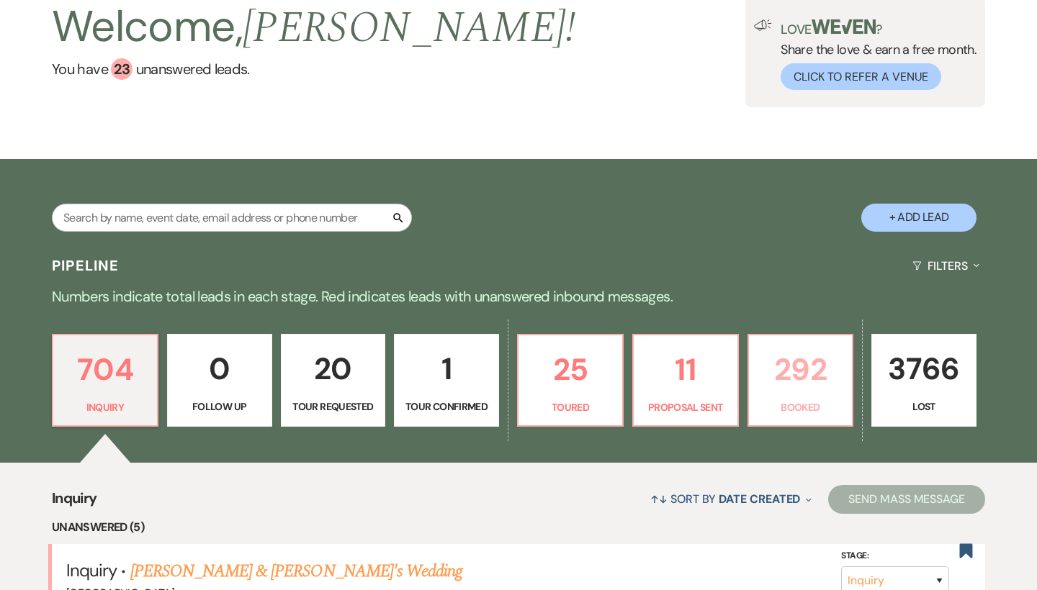
scroll to position [273, 0]
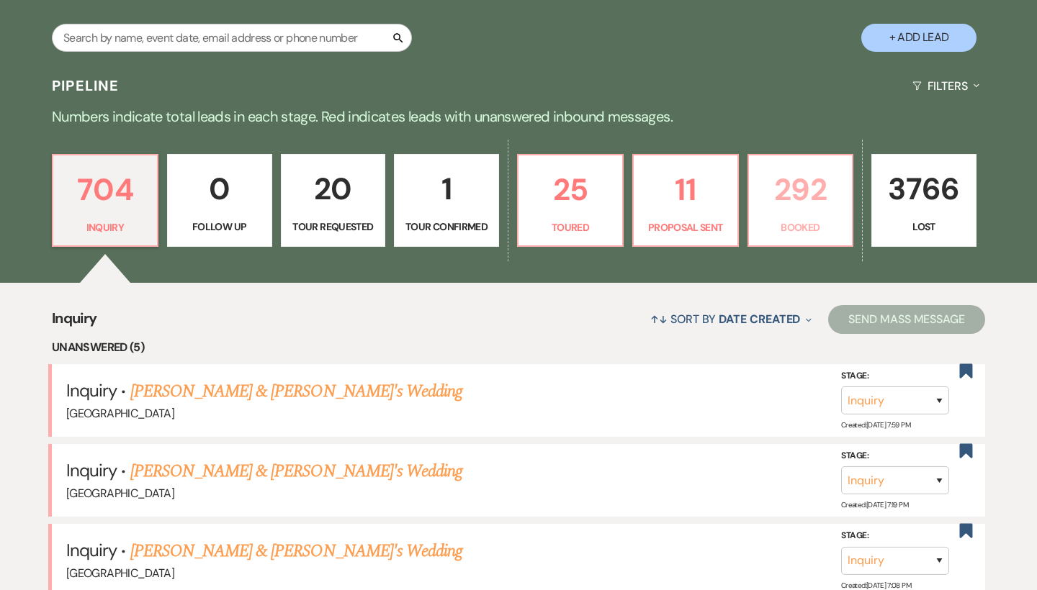
click at [793, 202] on p "292" at bounding box center [800, 190] width 86 height 48
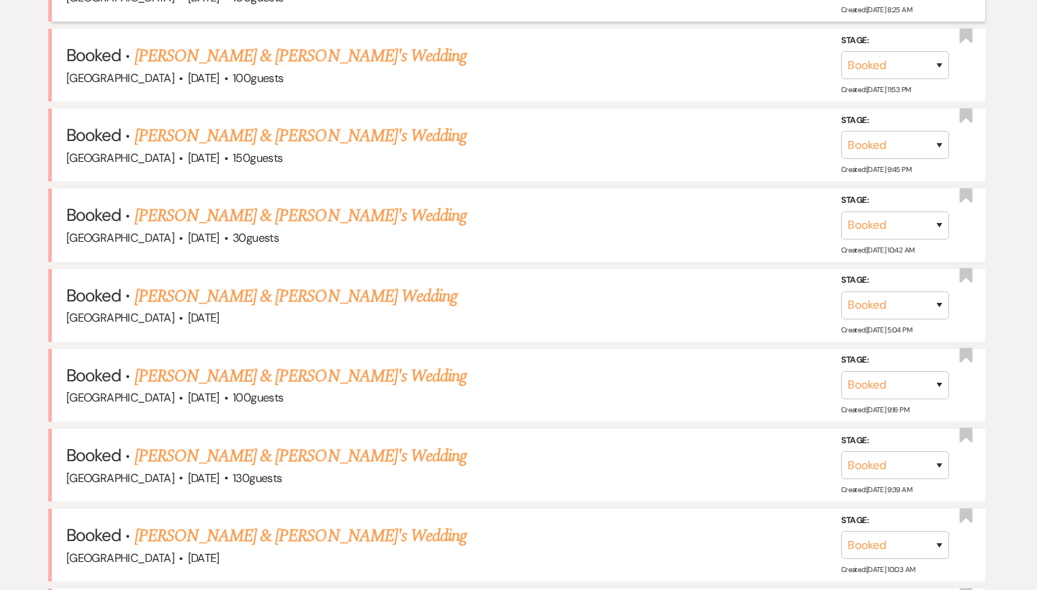
scroll to position [1008, 0]
click at [328, 124] on link "[PERSON_NAME] & [PERSON_NAME]'s Wedding" at bounding box center [301, 137] width 333 height 26
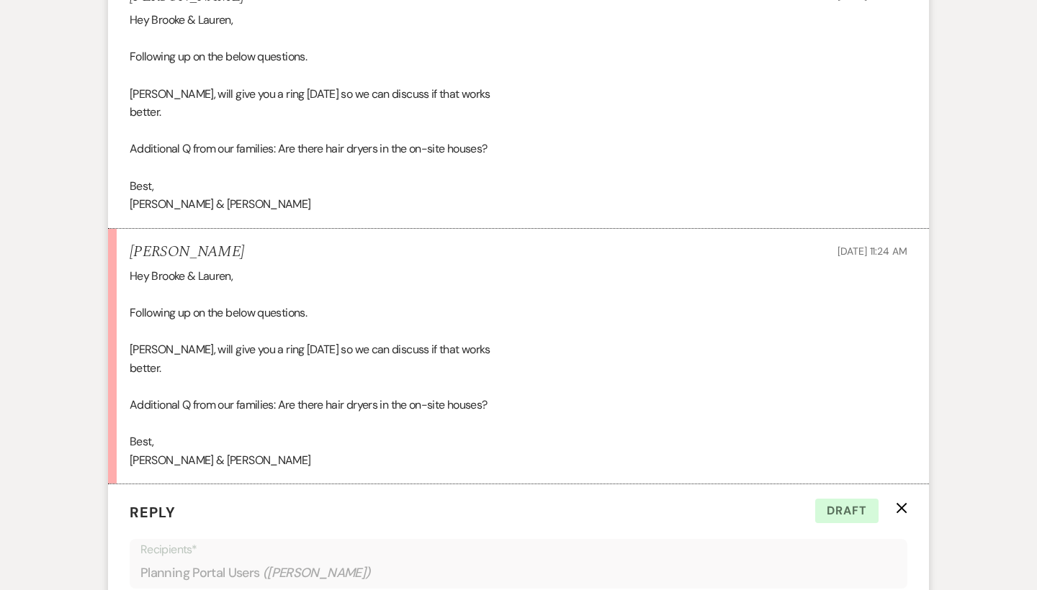
scroll to position [36257, 0]
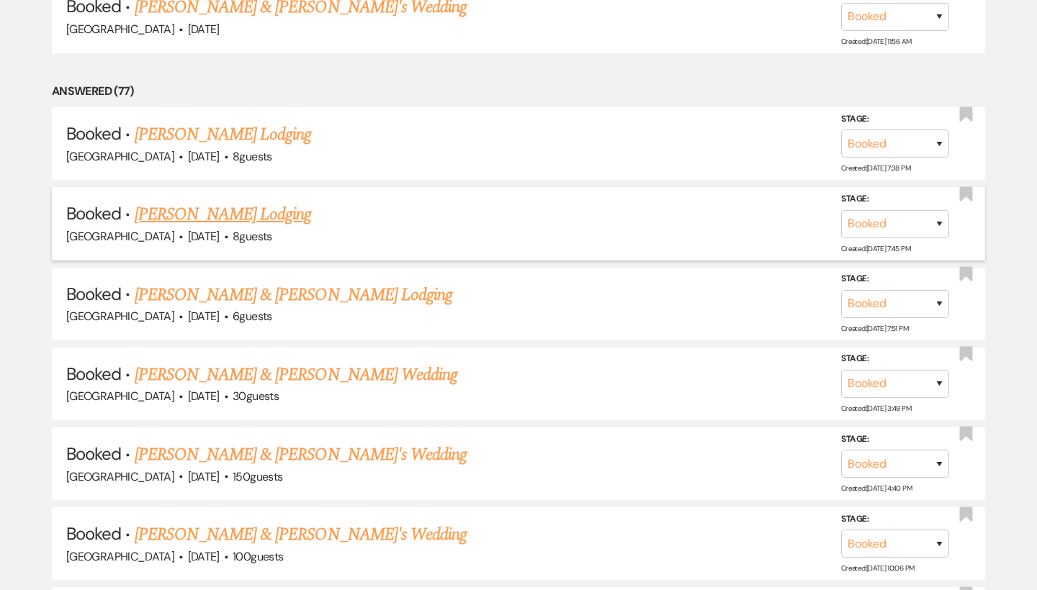
scroll to position [2305, 0]
click at [282, 443] on link "[PERSON_NAME] & [PERSON_NAME]'s Wedding" at bounding box center [301, 456] width 333 height 26
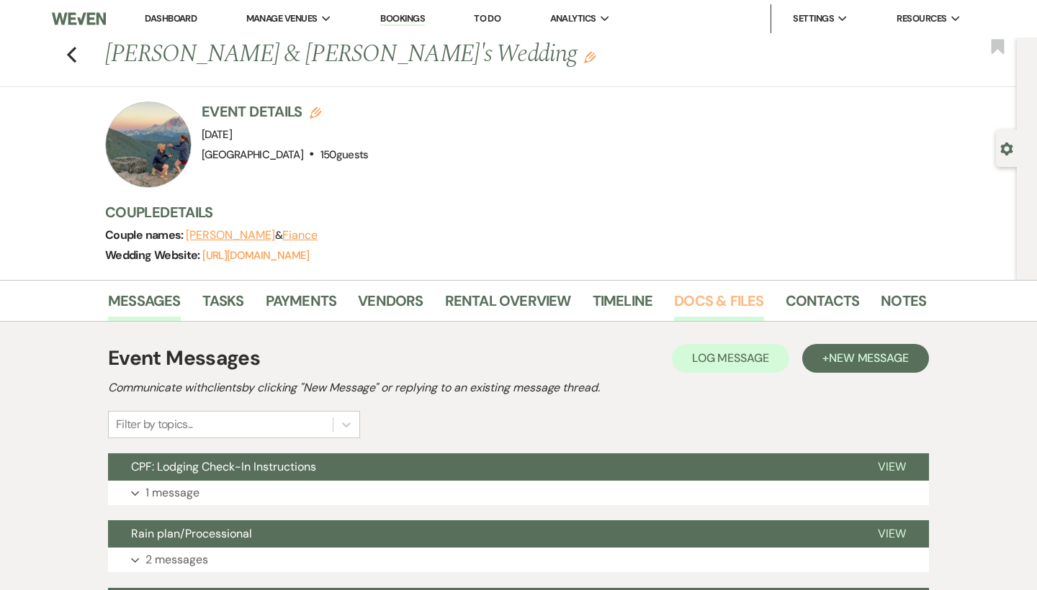
click at [694, 304] on link "Docs & Files" at bounding box center [718, 305] width 89 height 32
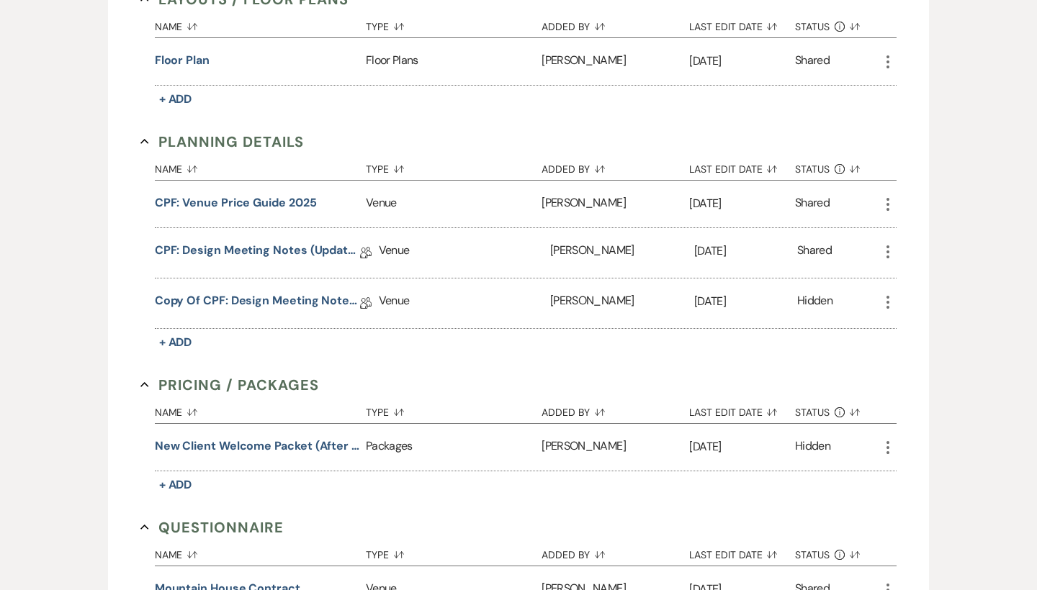
scroll to position [1122, 0]
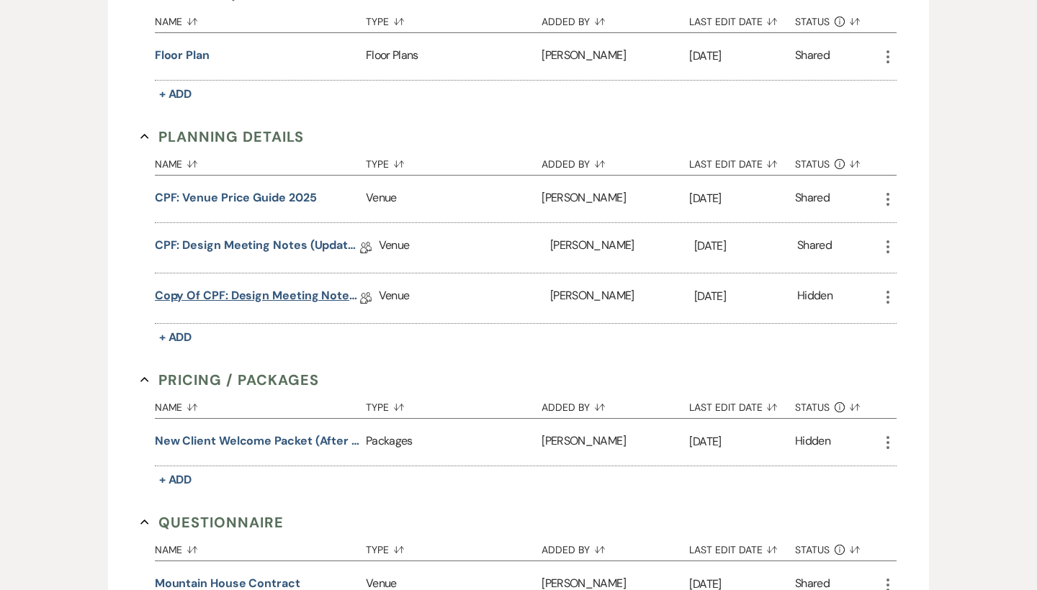
click at [320, 293] on link "Copy of CPF: Design Meeting Notes (Updated: August 7th, 2025 )" at bounding box center [257, 298] width 205 height 22
